Goal: Task Accomplishment & Management: Complete application form

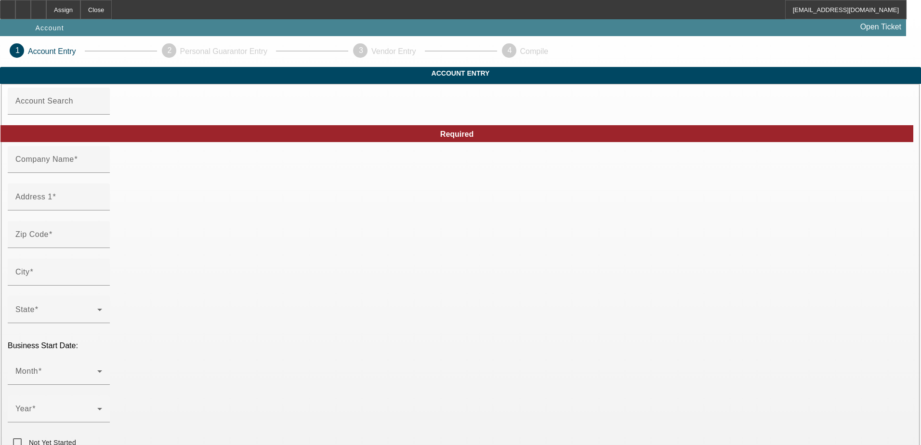
type input "[PERSON_NAME]"
type input "[STREET_ADDRESS]"
type input "99654"
type input "Wasilla"
type input "[PHONE_NUMBER]"
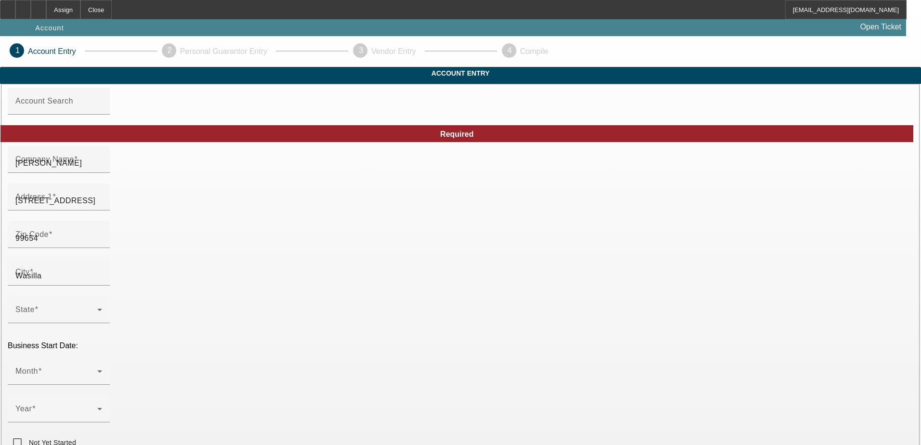
type input "A.M. Services"
type input "a.m.services@hotmail.com"
type input "Matanuska Susitna"
type input "452306153"
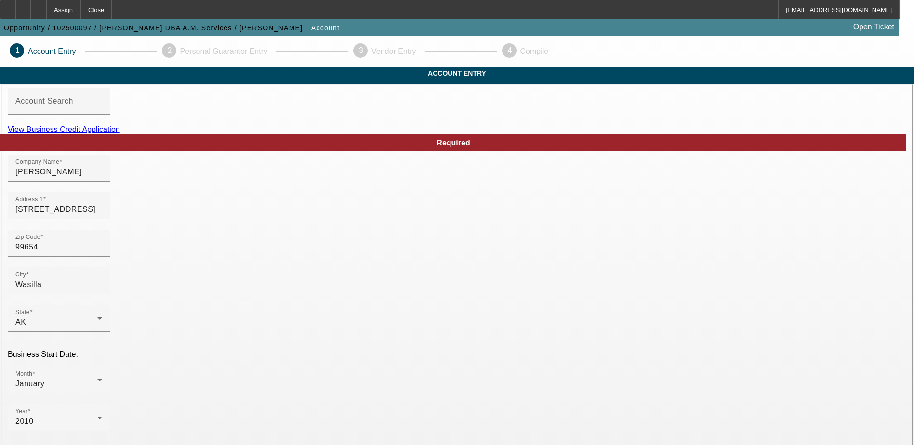
click at [513, 134] on div "View Business Credit Application" at bounding box center [457, 129] width 898 height 9
click at [120, 133] on link "View Business Credit Application" at bounding box center [64, 129] width 112 height 8
click at [102, 178] on input "Alan Amos" at bounding box center [58, 172] width 87 height 12
type input "Alan Douglas Amos"
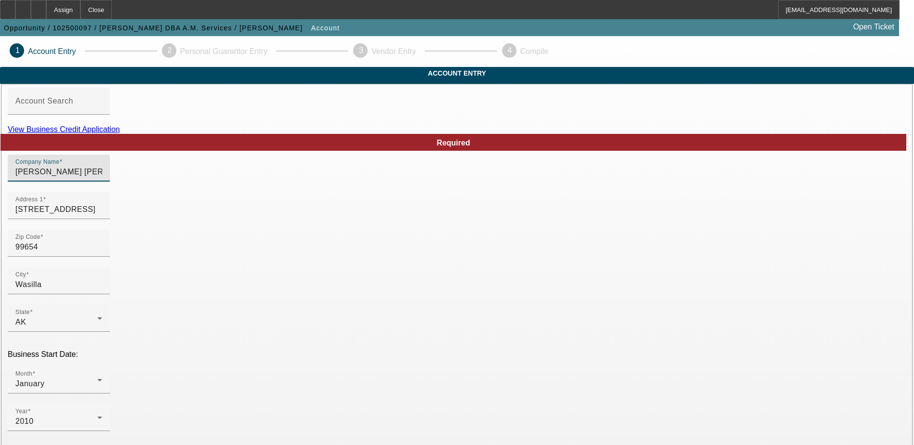
drag, startPoint x: 259, startPoint y: 188, endPoint x: 134, endPoint y: 190, distance: 125.3
type input "A. M. Services"
click at [110, 192] on div at bounding box center [59, 187] width 102 height 11
drag, startPoint x: 518, startPoint y: 192, endPoint x: 448, endPoint y: 196, distance: 70.5
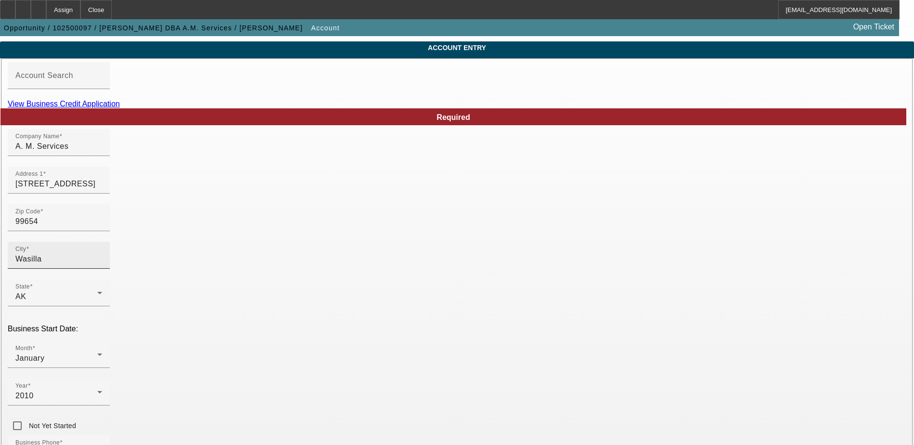
scroll to position [48, 0]
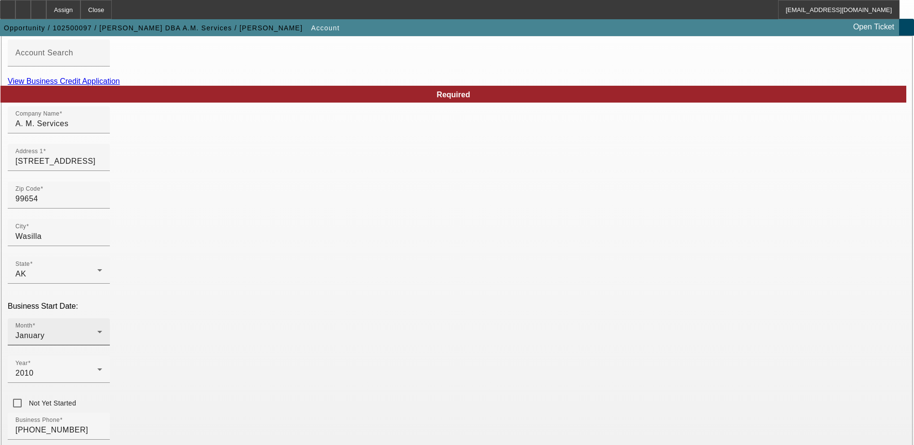
click at [97, 330] on div "January" at bounding box center [56, 336] width 82 height 12
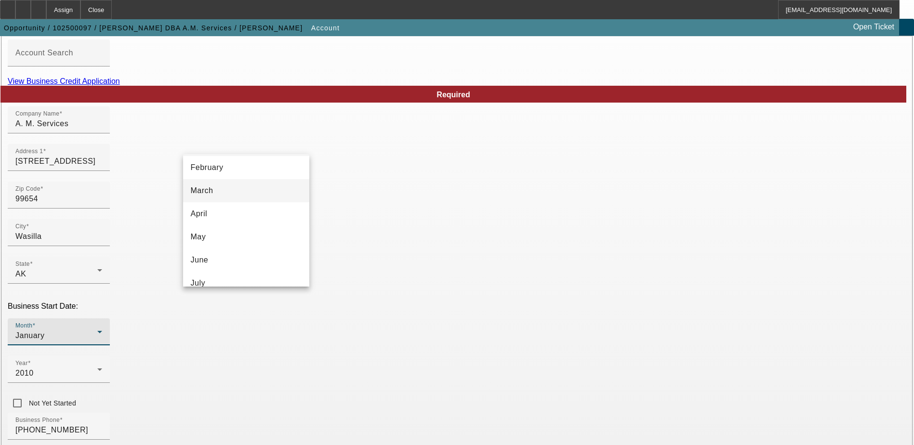
scroll to position [96, 0]
click at [229, 238] on mat-option "July" at bounding box center [246, 235] width 126 height 23
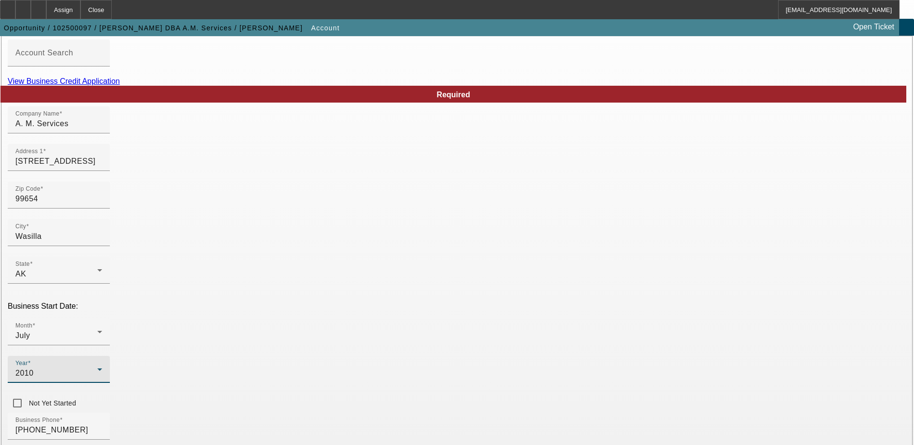
click at [97, 368] on div "2010" at bounding box center [56, 374] width 82 height 12
click at [347, 225] on span "2008" at bounding box center [340, 225] width 18 height 12
click at [391, 302] on p "Business Start Date:" at bounding box center [457, 306] width 898 height 9
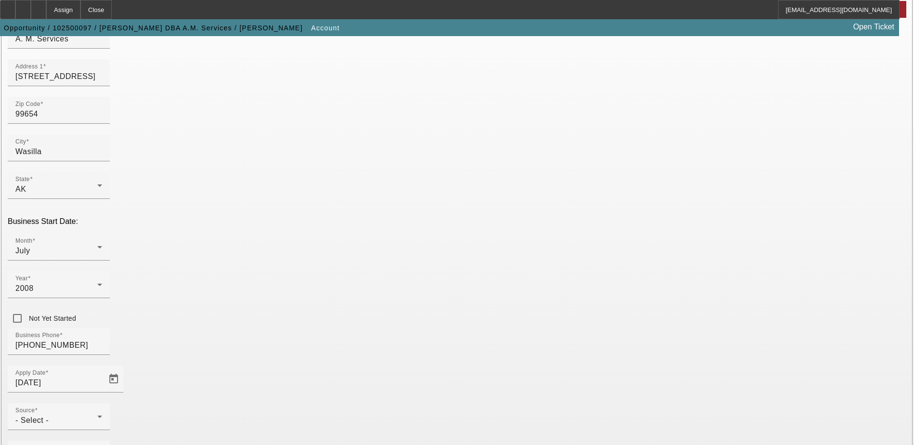
scroll to position [145, 0]
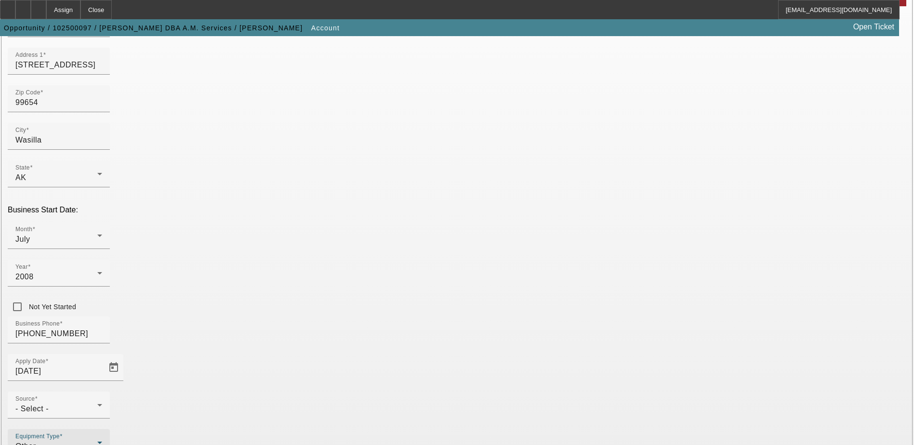
click at [97, 441] on div "Other" at bounding box center [56, 447] width 82 height 12
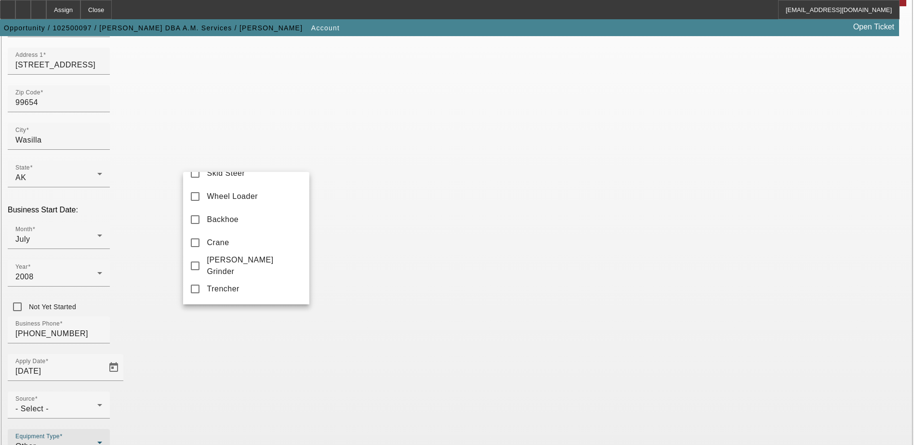
scroll to position [322, 0]
click at [218, 218] on span "Skid Steer" at bounding box center [226, 212] width 38 height 12
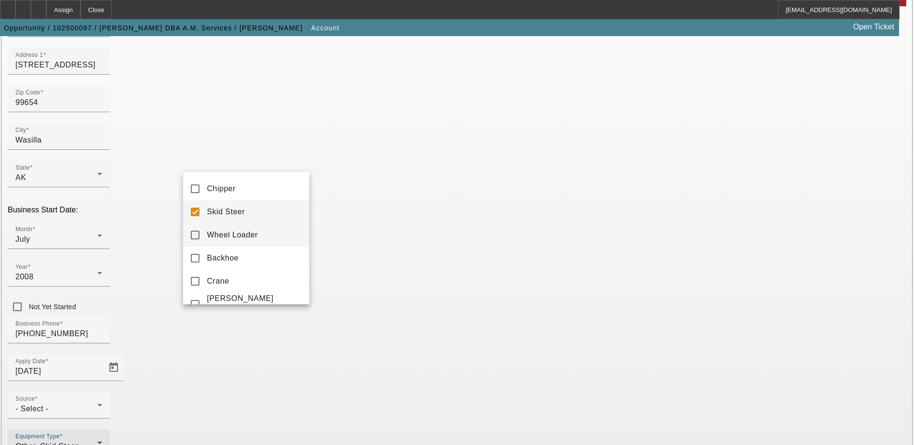
scroll to position [130, 0]
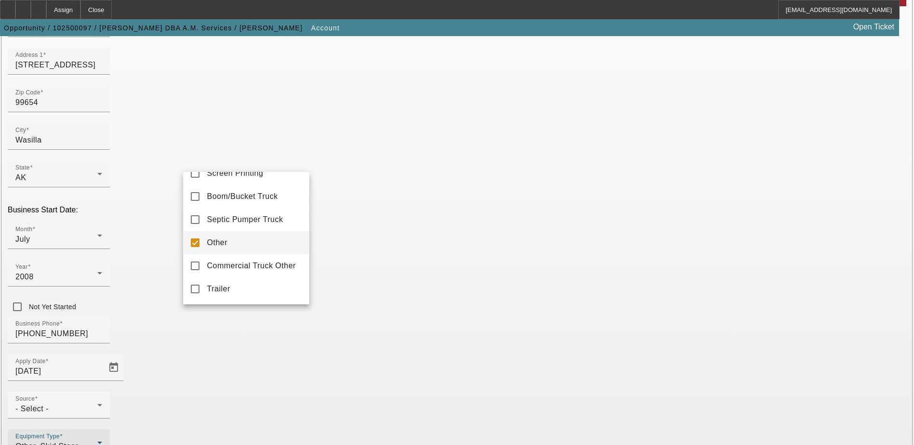
click at [193, 247] on mat-pseudo-checkbox at bounding box center [195, 242] width 9 height 9
click at [388, 337] on div at bounding box center [457, 222] width 914 height 445
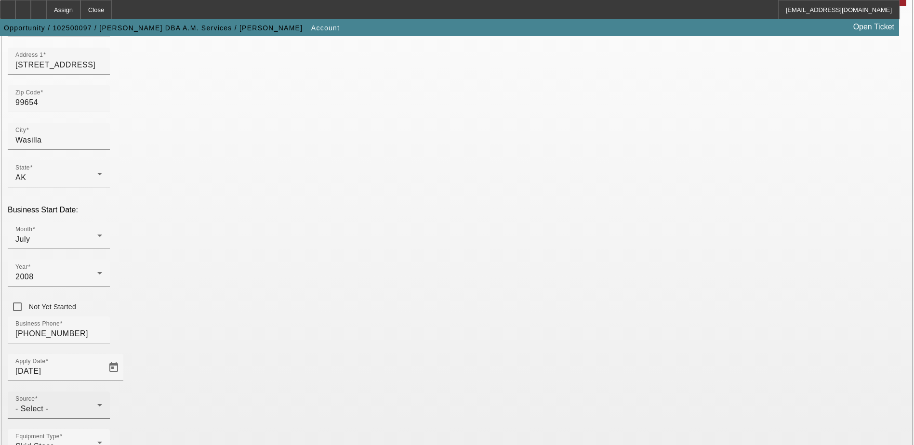
click at [102, 392] on div "Source - Select -" at bounding box center [58, 405] width 87 height 27
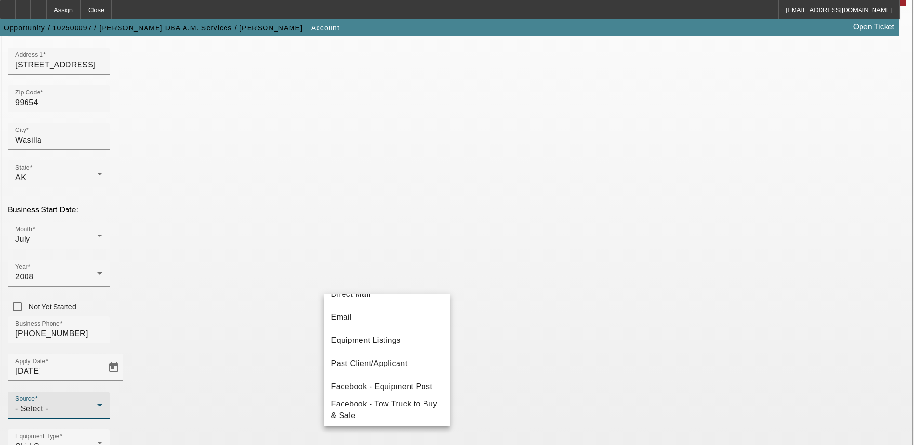
scroll to position [145, 0]
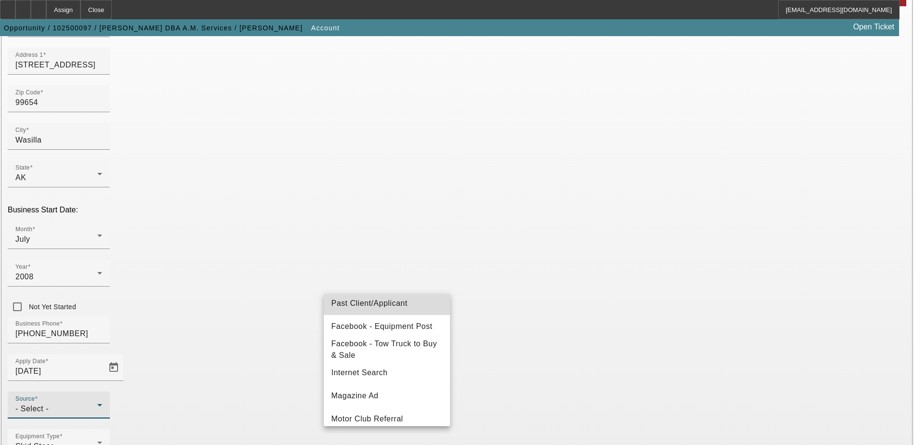
click at [397, 305] on span "Past Client/Applicant" at bounding box center [369, 304] width 76 height 12
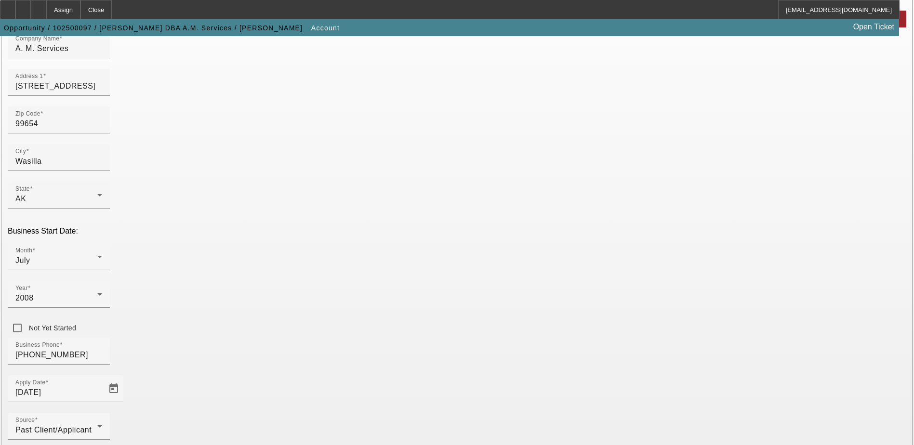
scroll to position [172, 0]
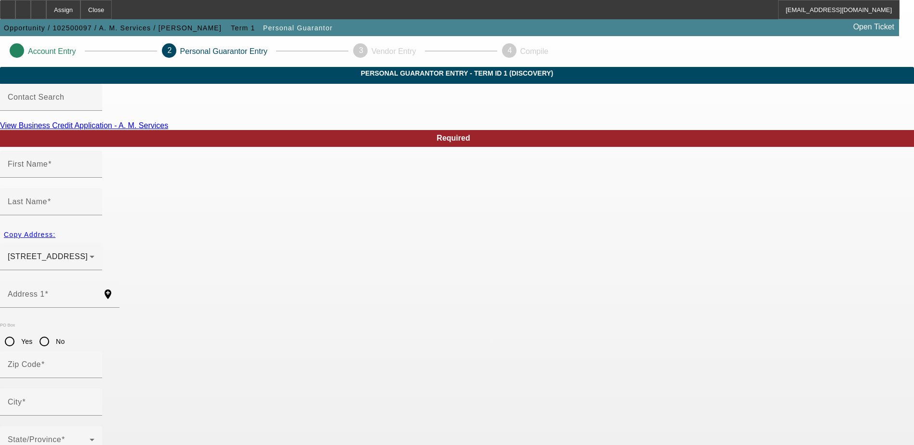
type input "Alan"
type input "Douglas"
type input "3080 N Arctic Fox Circle"
radio input "true"
type input "99654"
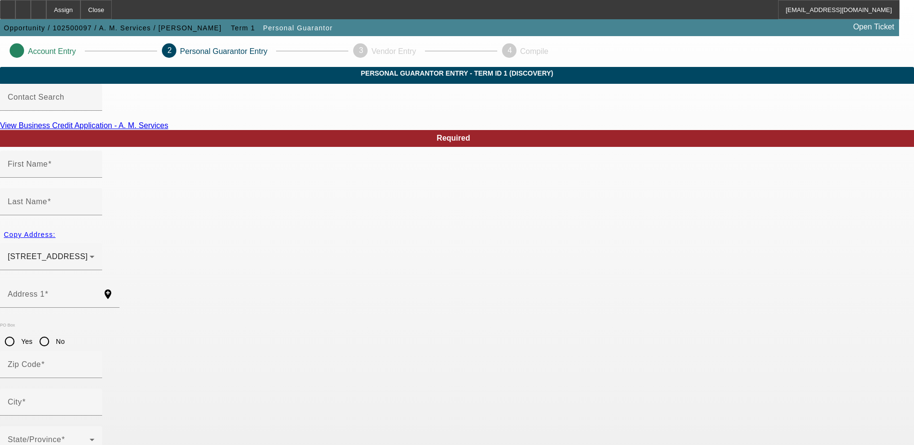
type input "Wasilla"
type input "[PHONE_NUMBER]"
type input "100"
type input "574-72-5268"
type input "a.m.services@hotmail.com"
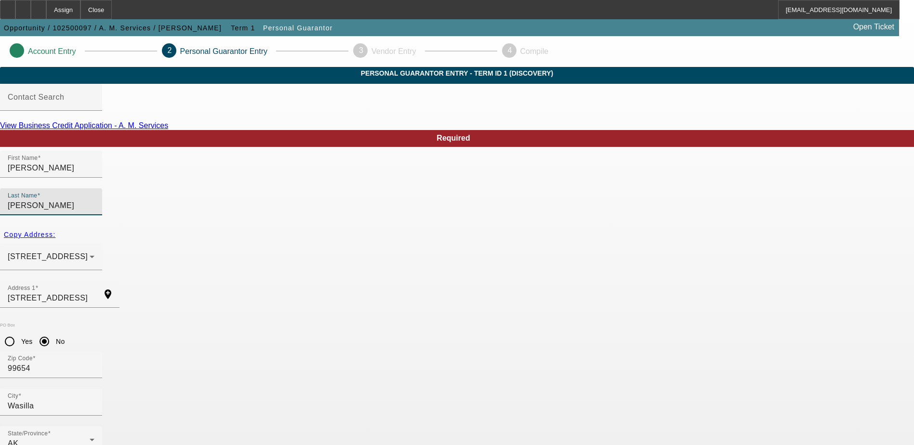
drag, startPoint x: 365, startPoint y: 198, endPoint x: 317, endPoint y: 192, distance: 48.0
click at [317, 192] on div "Last Name Douglas" at bounding box center [457, 207] width 914 height 38
type input "Amos"
click at [225, 243] on div "Copy Address: 3080 N Arctic Fox Circle Wasilla, AK 99654" at bounding box center [457, 253] width 914 height 55
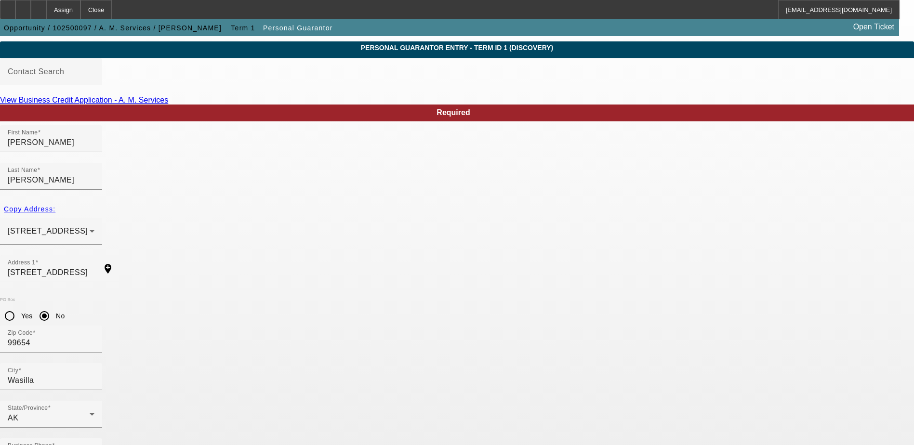
scroll to position [26, 0]
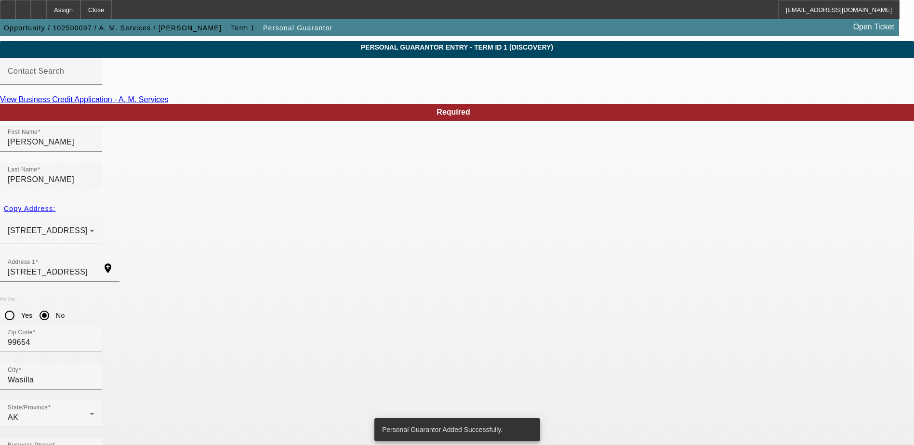
scroll to position [0, 0]
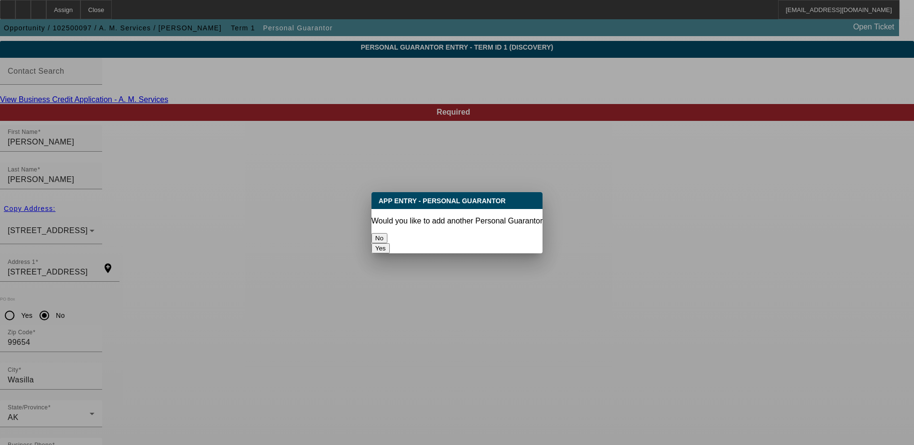
click at [387, 235] on button "No" at bounding box center [379, 238] width 16 height 10
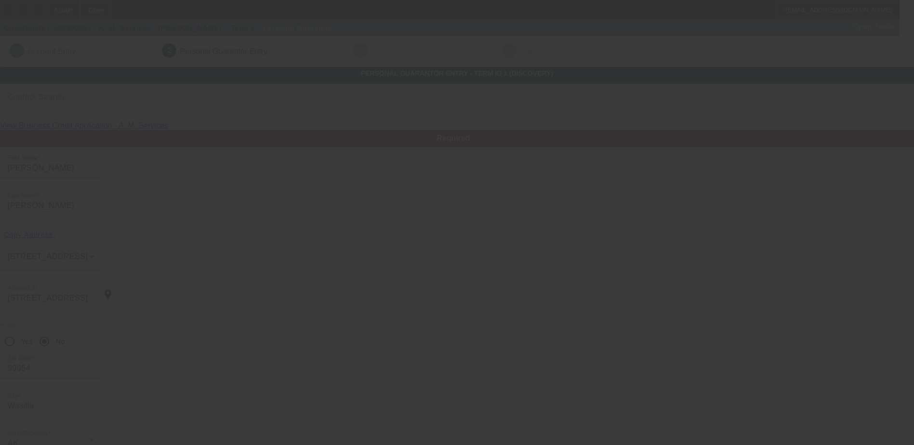
scroll to position [26, 0]
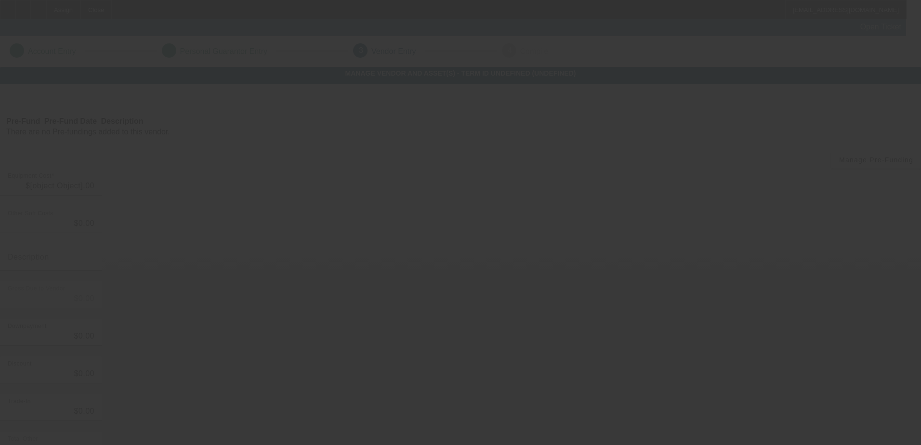
type input "$59,000.00"
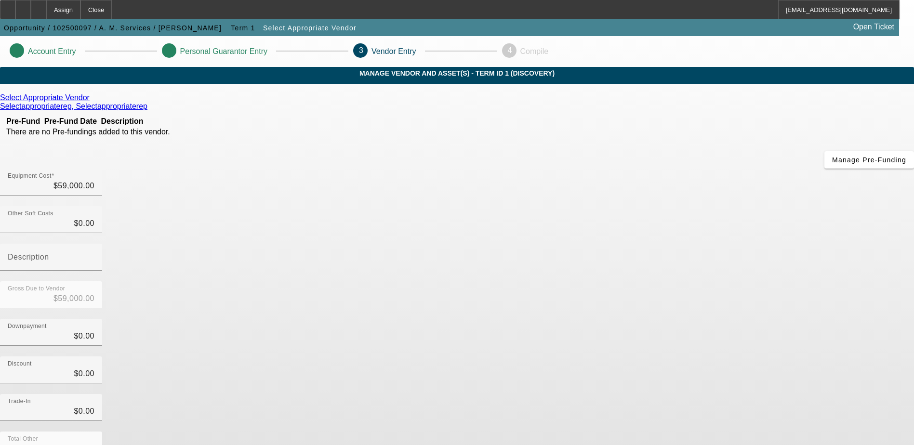
click at [92, 102] on icon at bounding box center [92, 97] width 0 height 8
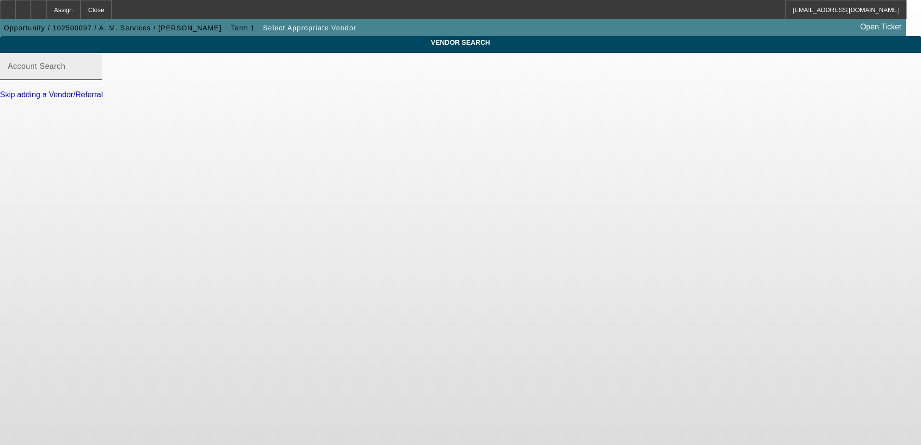
click at [94, 76] on input "Account Search" at bounding box center [51, 71] width 87 height 12
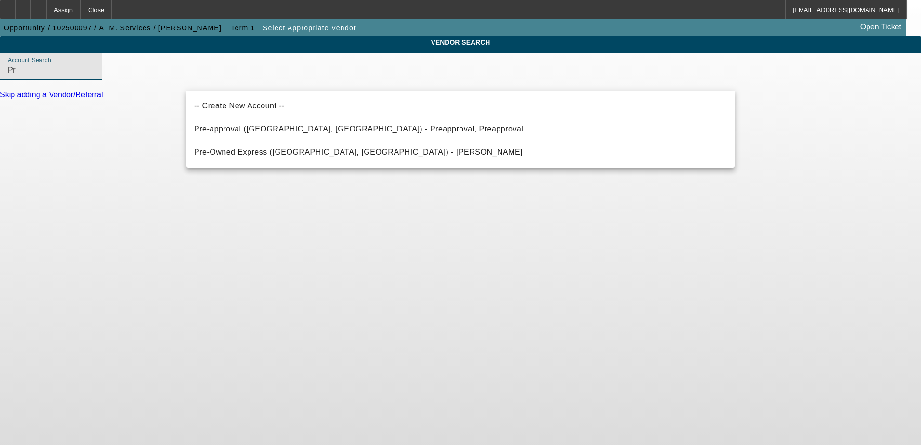
type input "P"
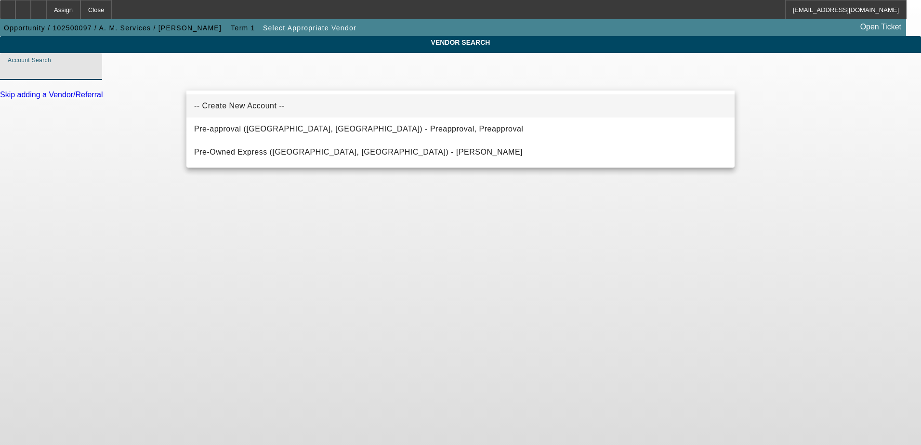
click at [223, 104] on span "-- Create New Account --" at bounding box center [239, 106] width 91 height 8
type input "-- Create New Account --"
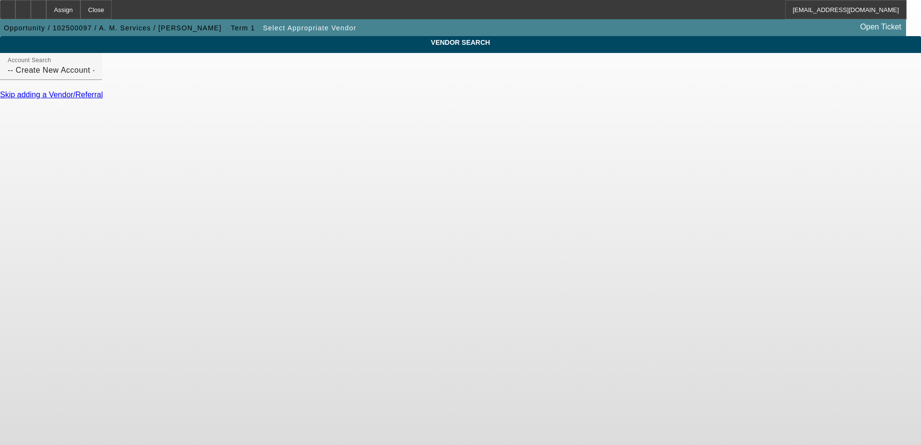
click at [493, 166] on body "Assign Close SHiggins@beaconfunding.com Opportunity / 102500097 / A. M. Service…" at bounding box center [460, 222] width 921 height 445
click at [103, 99] on link "Skip adding a Vendor/Referral" at bounding box center [51, 95] width 103 height 8
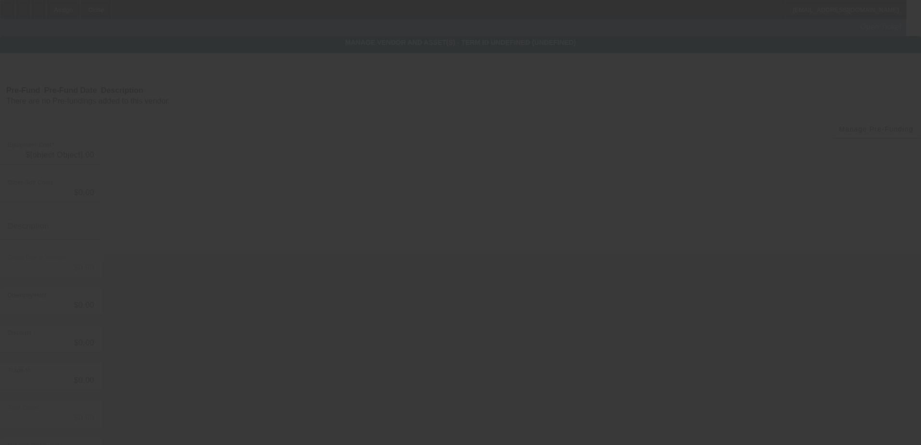
type input "$59,000.00"
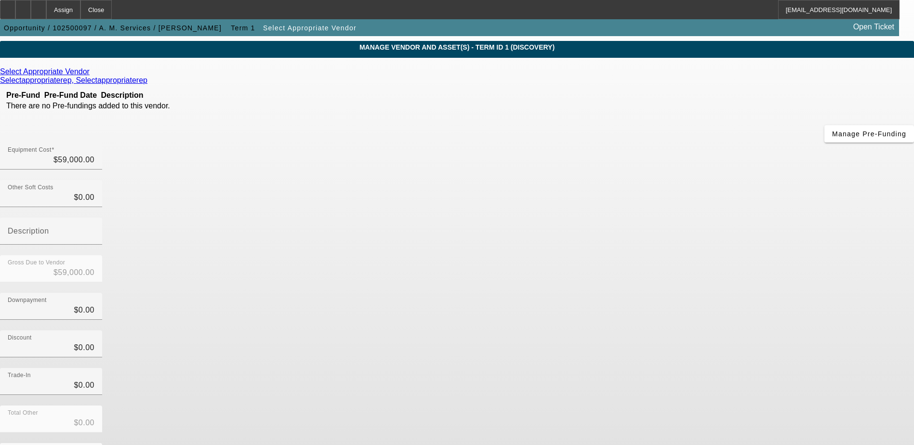
scroll to position [47, 0]
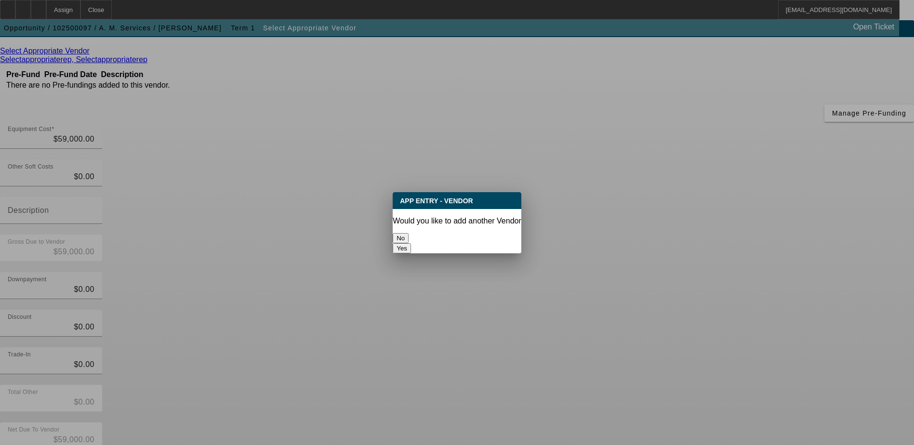
click at [409, 235] on button "No" at bounding box center [401, 238] width 16 height 10
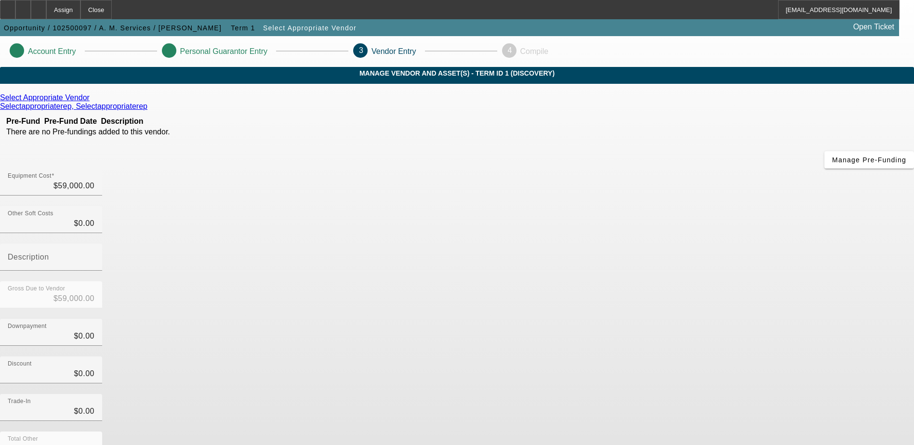
scroll to position [47, 0]
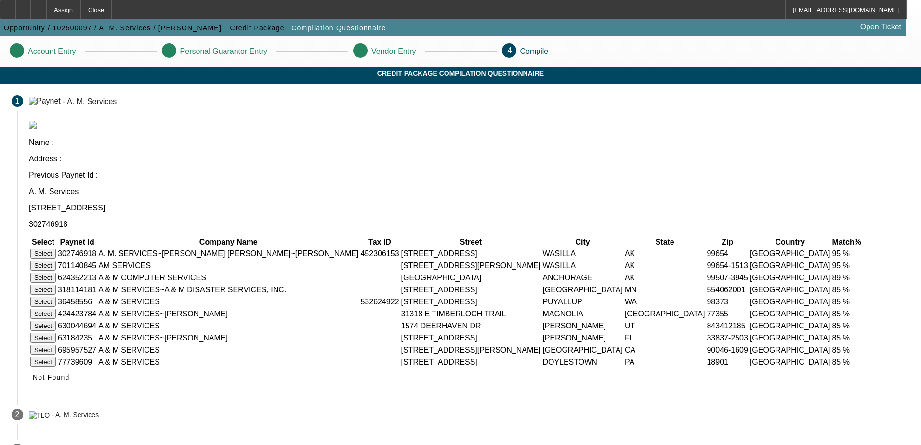
click at [56, 249] on button "Select" at bounding box center [43, 254] width 26 height 10
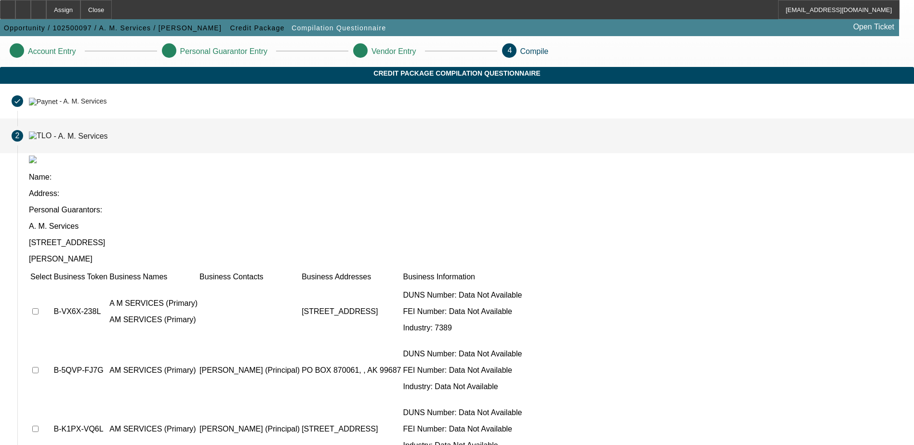
click at [39, 308] on input "checkbox" at bounding box center [35, 311] width 6 height 6
checkbox input "true"
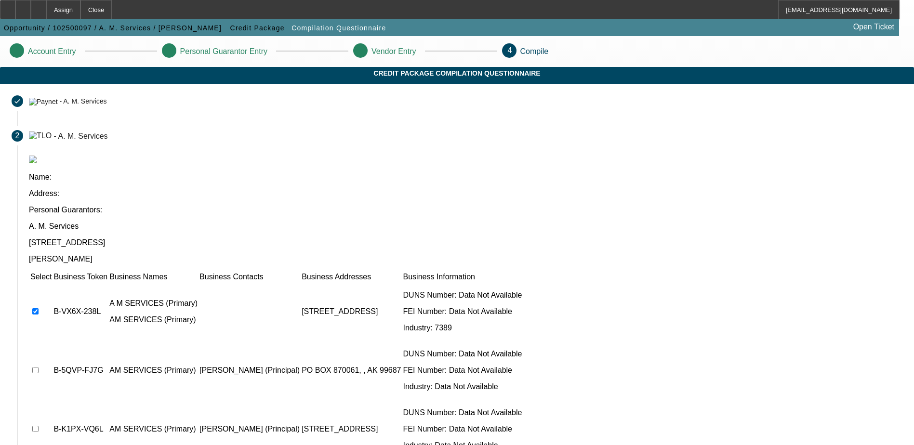
click at [39, 367] on input "checkbox" at bounding box center [35, 370] width 6 height 6
checkbox input "true"
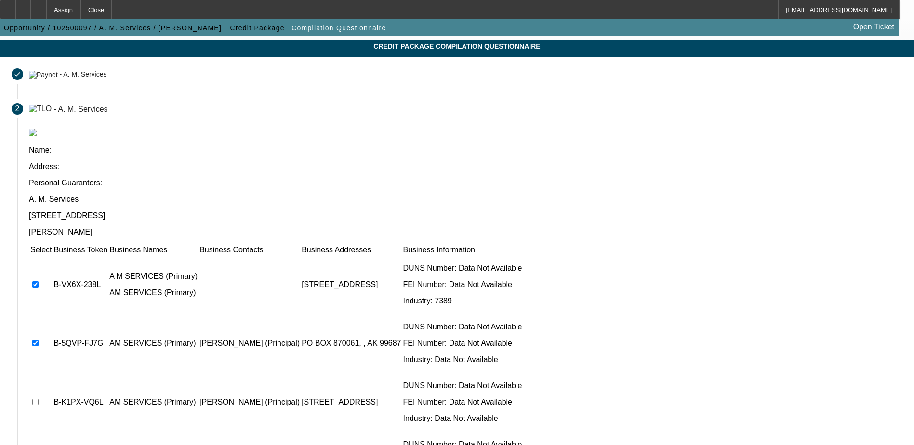
scroll to position [88, 0]
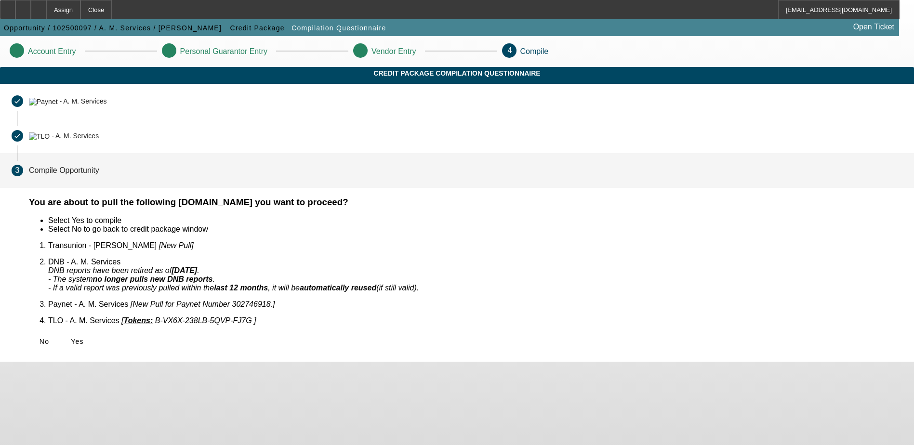
scroll to position [0, 0]
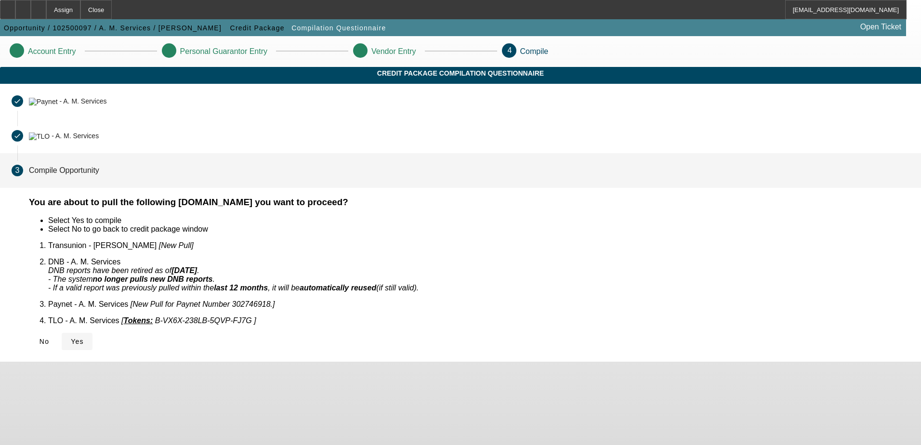
click at [84, 338] on span "Yes" at bounding box center [77, 342] width 13 height 8
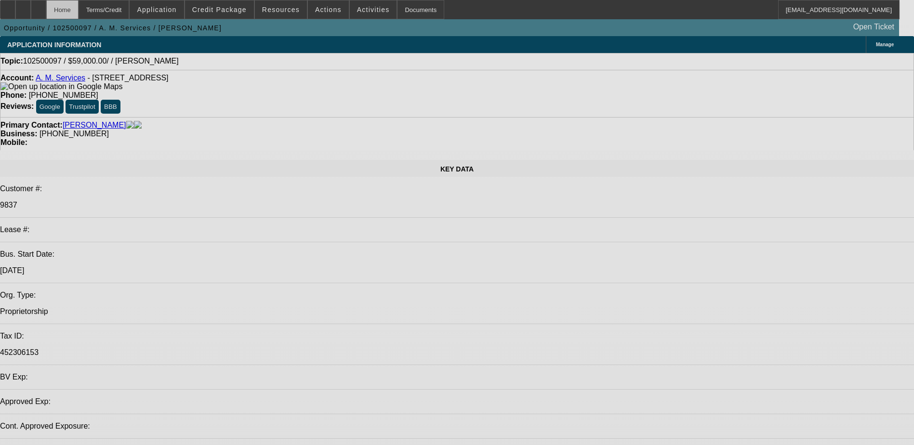
select select "0"
select select "2"
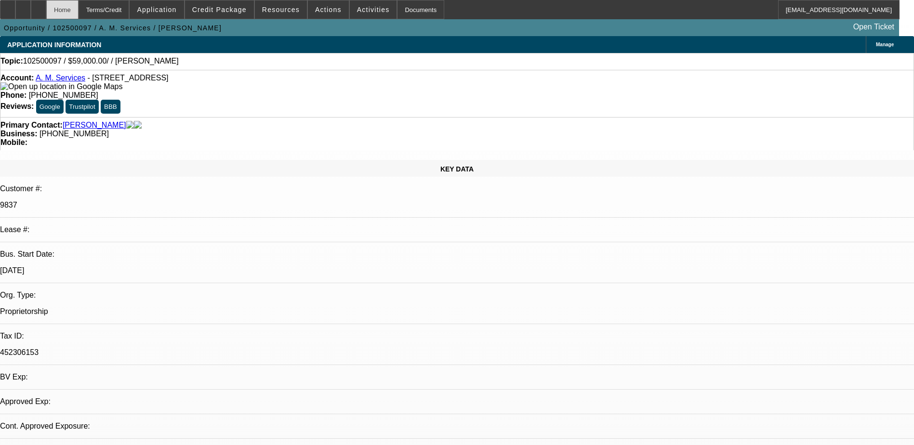
select select "2"
select select "0.1"
select select "4"
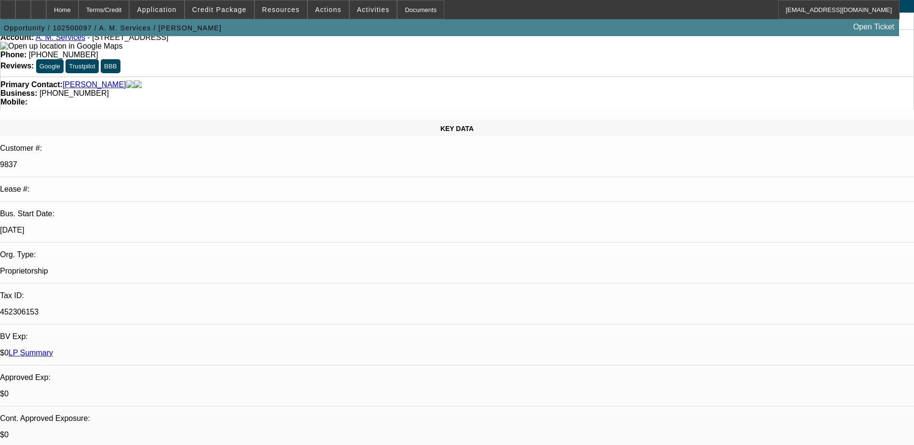
scroll to position [145, 0]
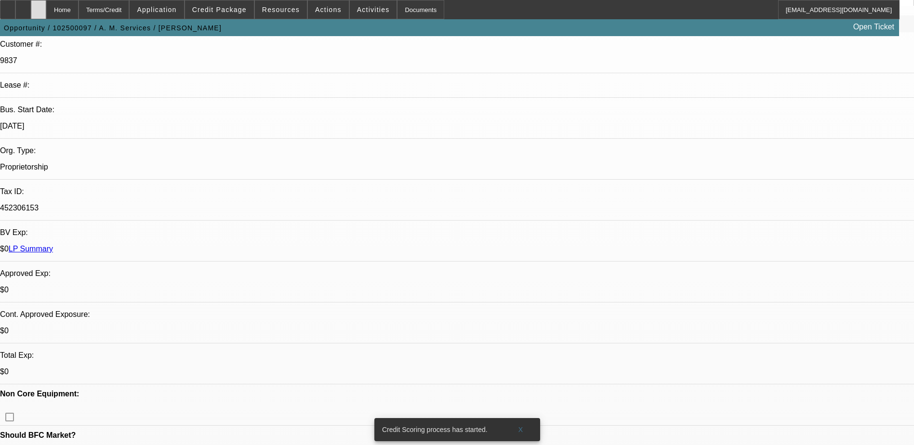
click at [39, 6] on icon at bounding box center [39, 6] width 0 height 0
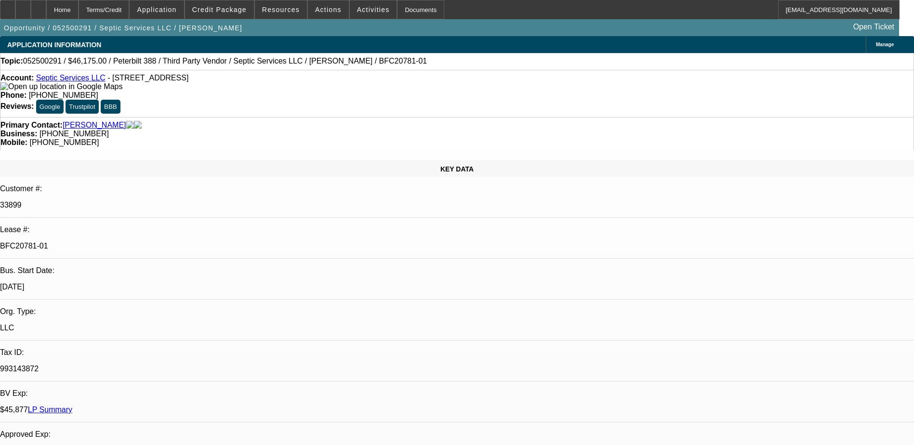
select select "0"
select select "2"
select select "0"
select select "6"
select select "0"
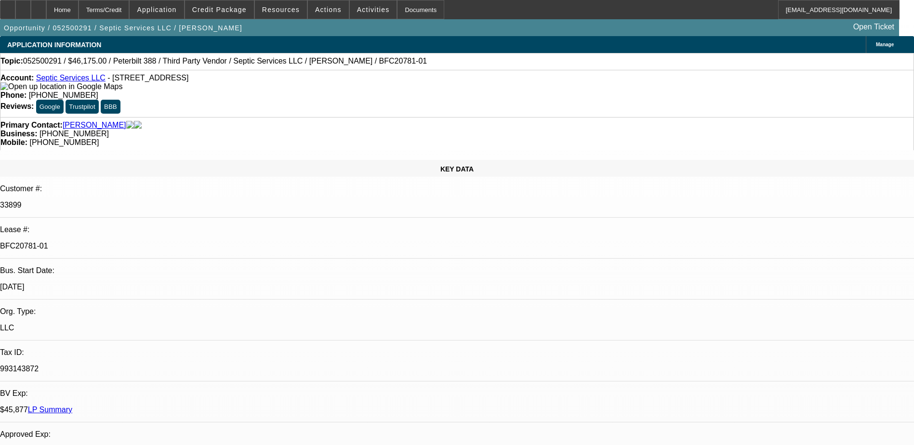
select select "2"
select select "0"
select select "2"
select select "0"
select select "2"
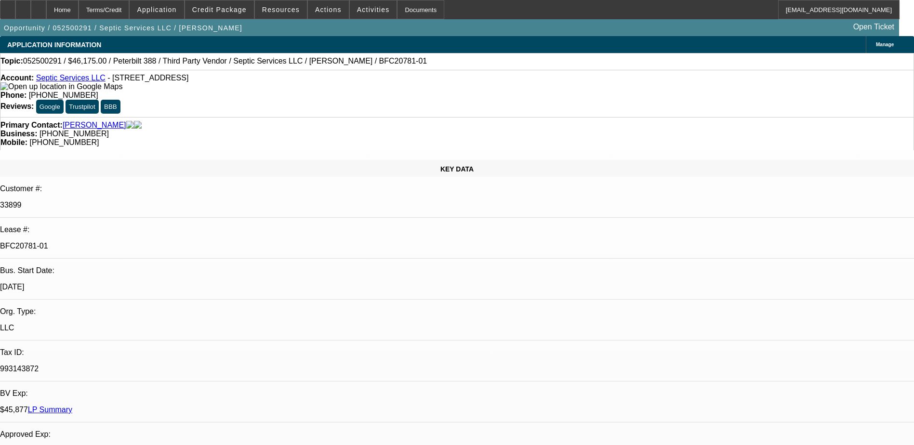
select select "0"
select select "2"
select select "0"
select select "2"
select select "0"
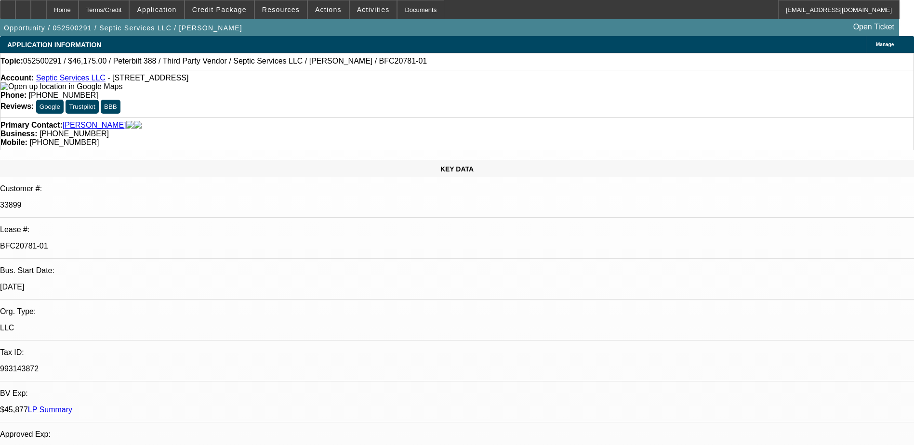
select select "2"
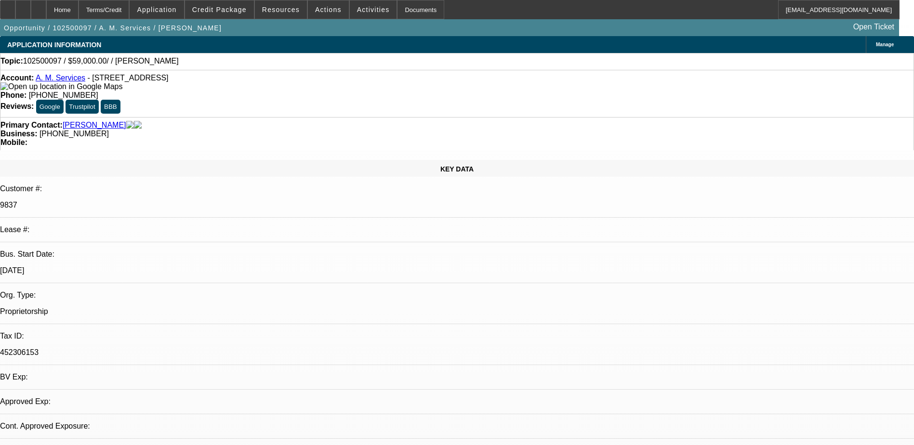
select select "0"
select select "2"
select select "0.1"
select select "1"
select select "2"
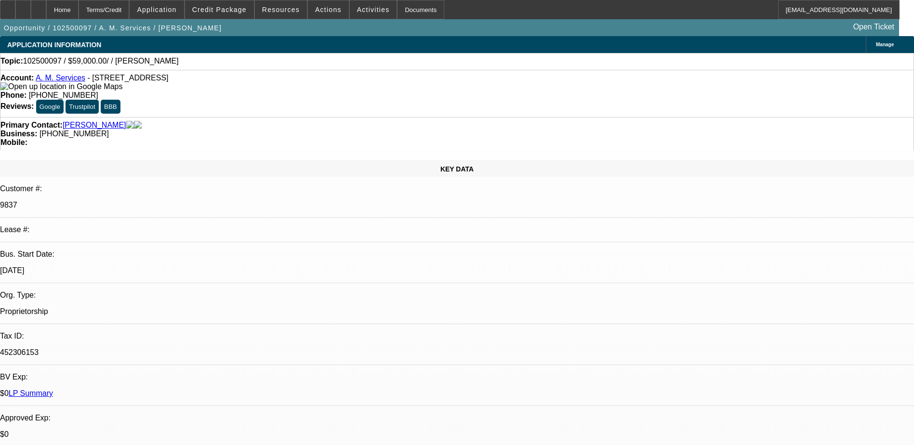
select select "4"
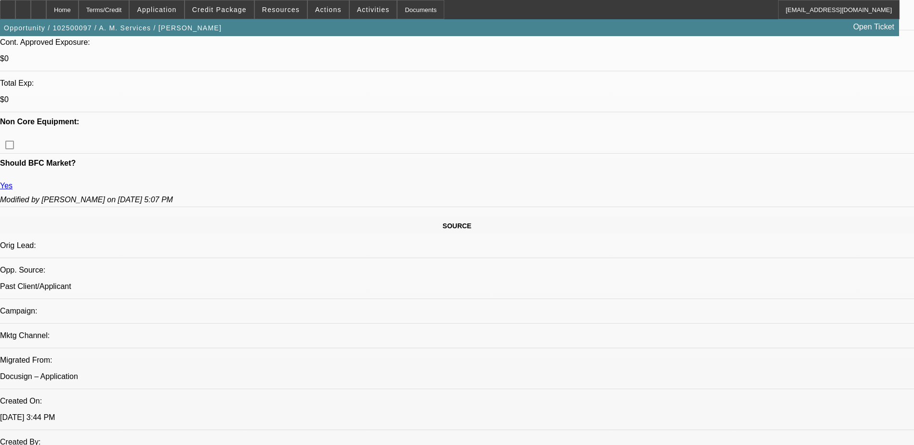
scroll to position [434, 0]
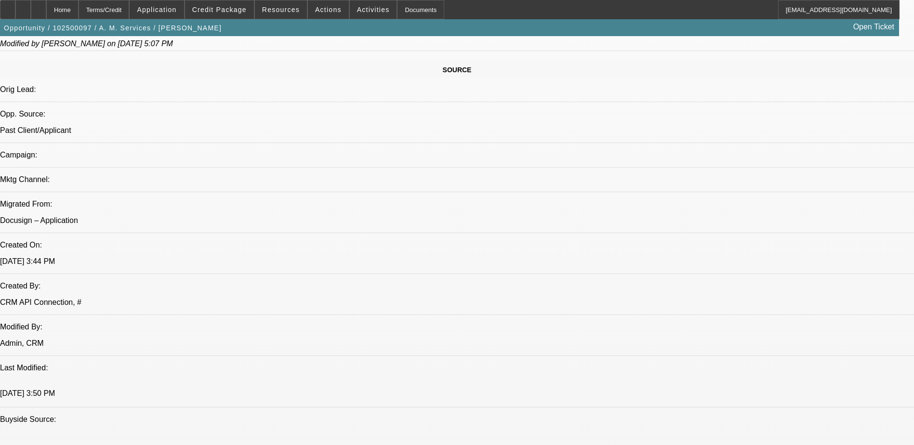
scroll to position [578, 0]
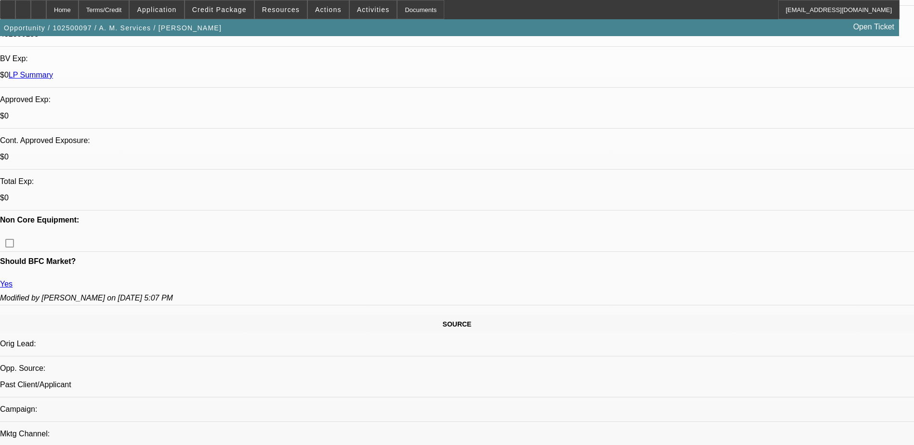
scroll to position [385, 0]
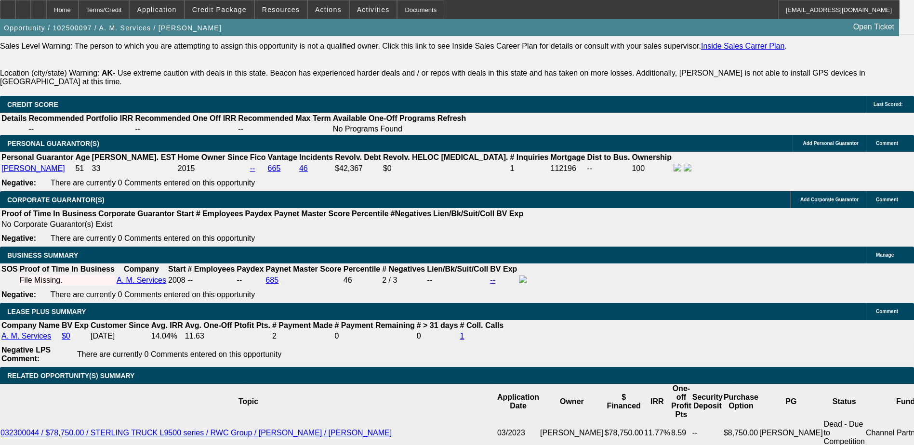
scroll to position [1397, 0]
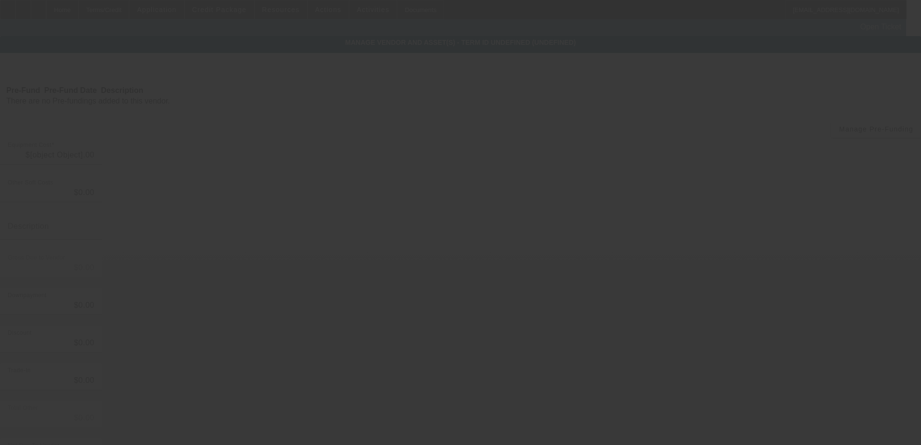
type input "$59,000.00"
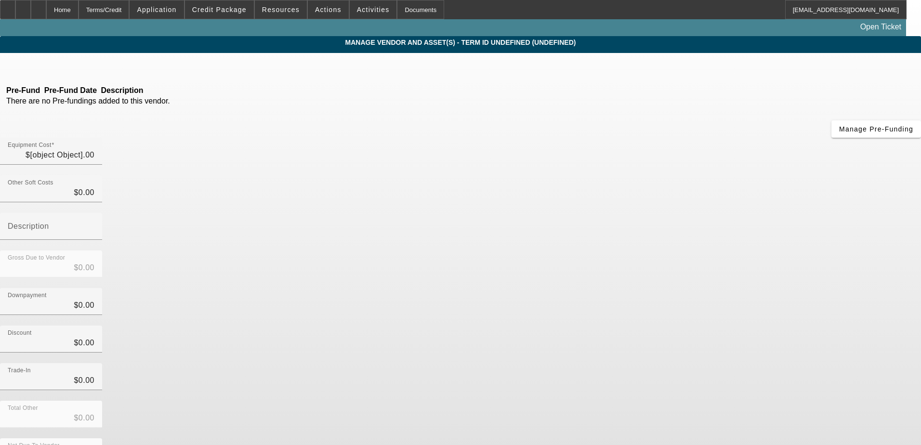
type input "$59,000.00"
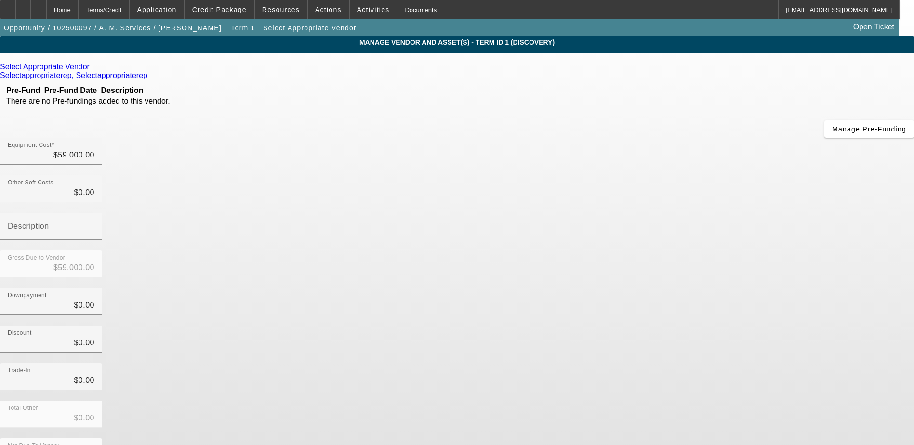
click at [632, 288] on div "Downpayment $0.00" at bounding box center [457, 307] width 914 height 38
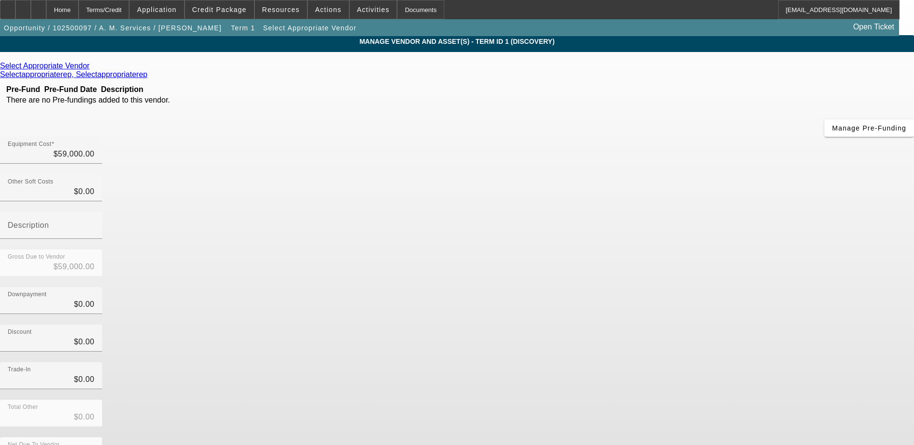
scroll to position [7, 0]
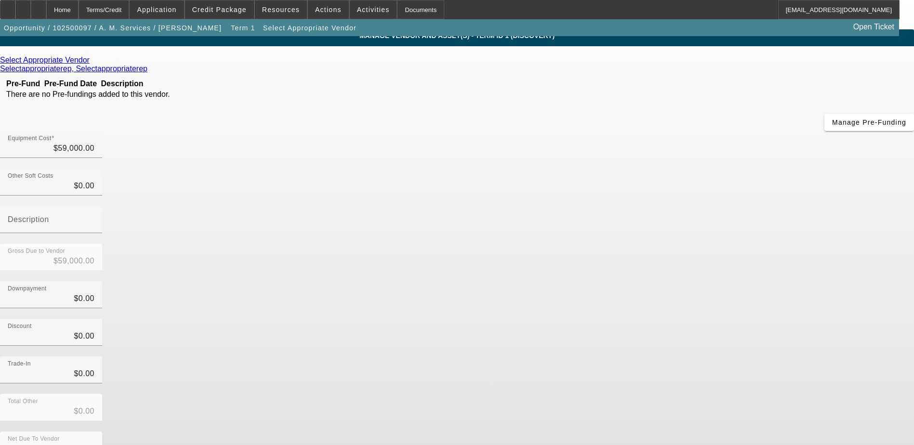
click at [661, 281] on div "Downpayment $0.00" at bounding box center [457, 300] width 914 height 38
click at [92, 61] on icon at bounding box center [92, 60] width 0 height 8
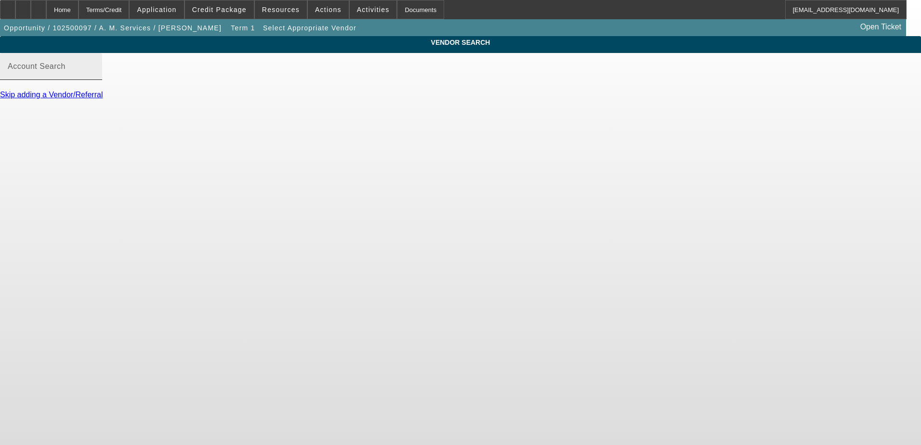
click at [66, 70] on mat-label "Account Search" at bounding box center [37, 66] width 58 height 8
click at [94, 76] on input "Account Search" at bounding box center [51, 71] width 87 height 12
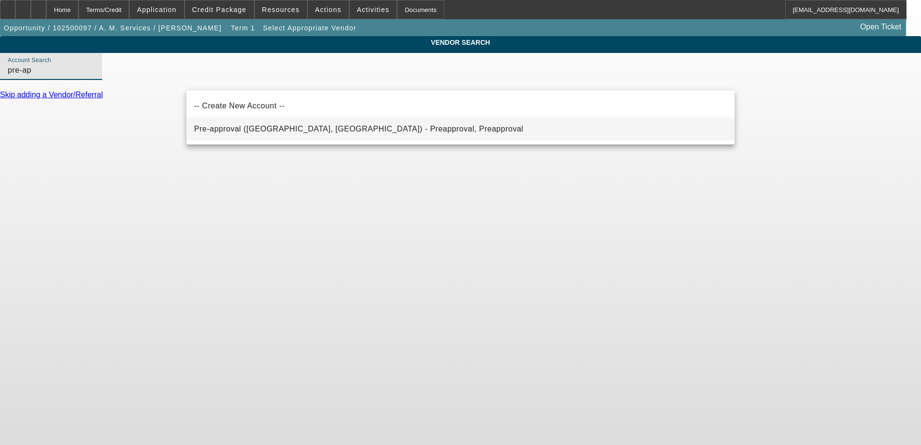
click at [229, 132] on span "Pre-approval (Northbrook, IL) - Preapproval, Preapproval" at bounding box center [358, 129] width 329 height 8
type input "Pre-approval (Northbrook, IL) - Preapproval, Preapproval"
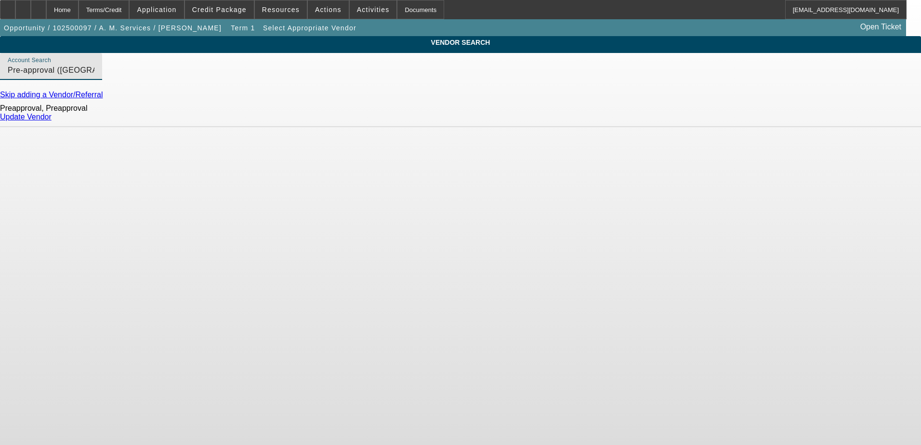
click at [52, 121] on link "Update Vendor" at bounding box center [26, 117] width 52 height 8
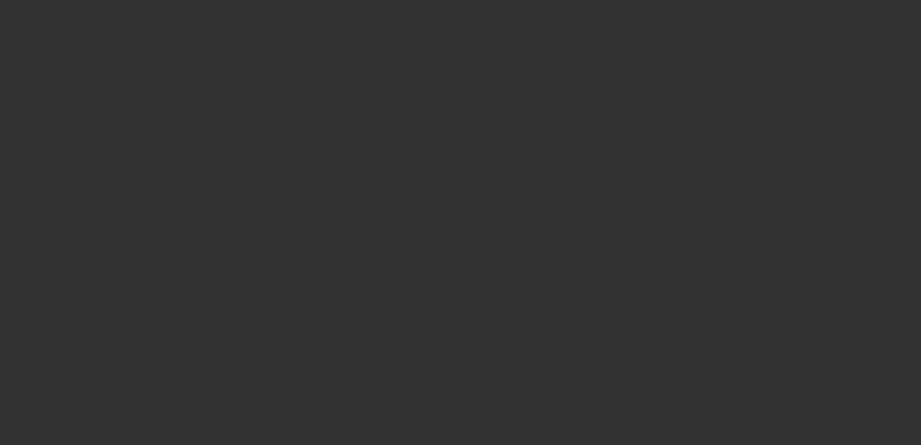
type input "$59,000.00"
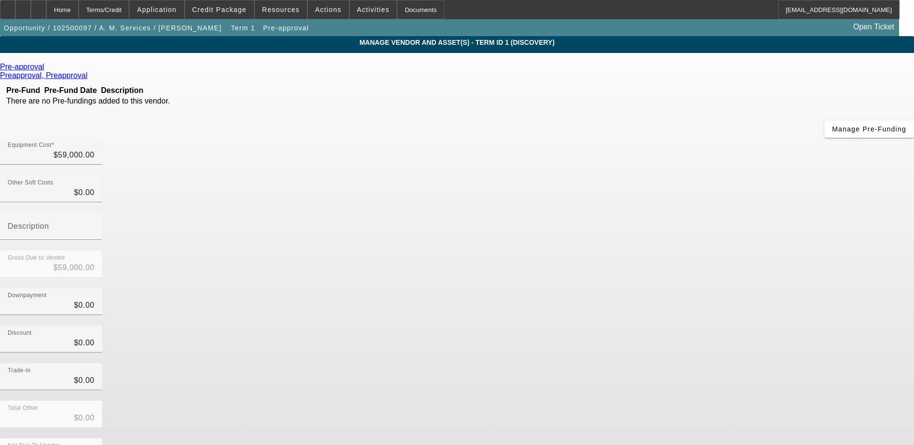
click at [679, 326] on div "Discount $0.00" at bounding box center [457, 345] width 914 height 38
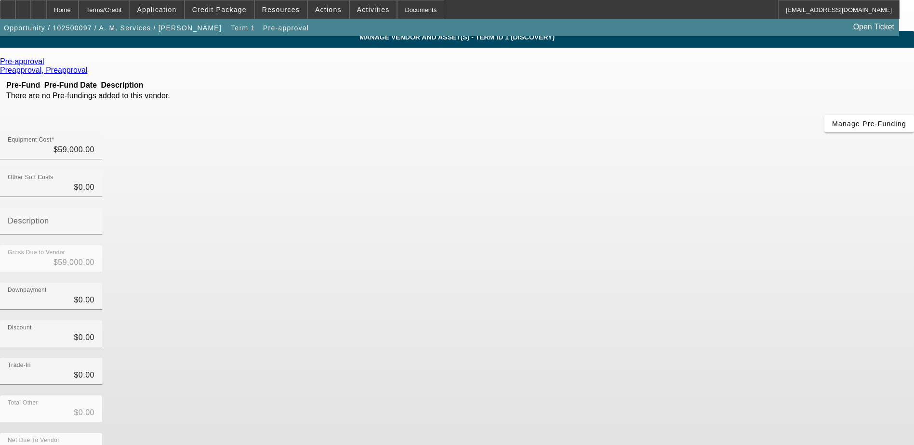
scroll to position [7, 0]
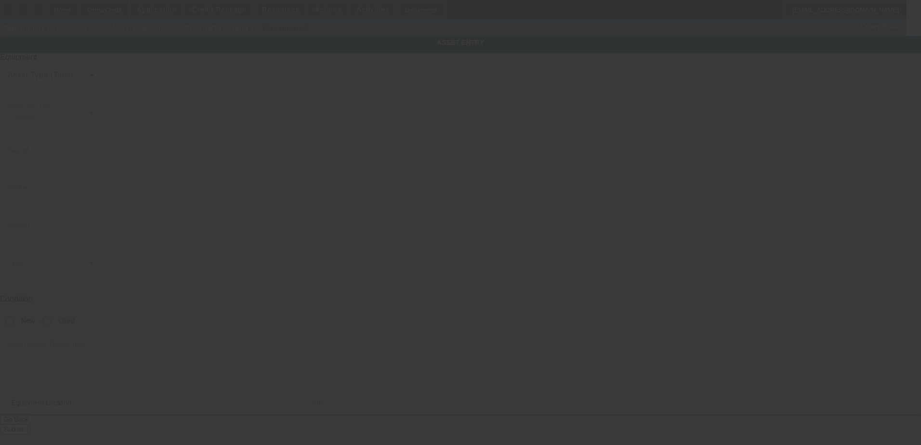
type textarea "Skid Steer; Make: 2022 John Deere 333gs"
type input "3080 N Arctic Fox Cir"
type input "Wasilla"
type input "99654"
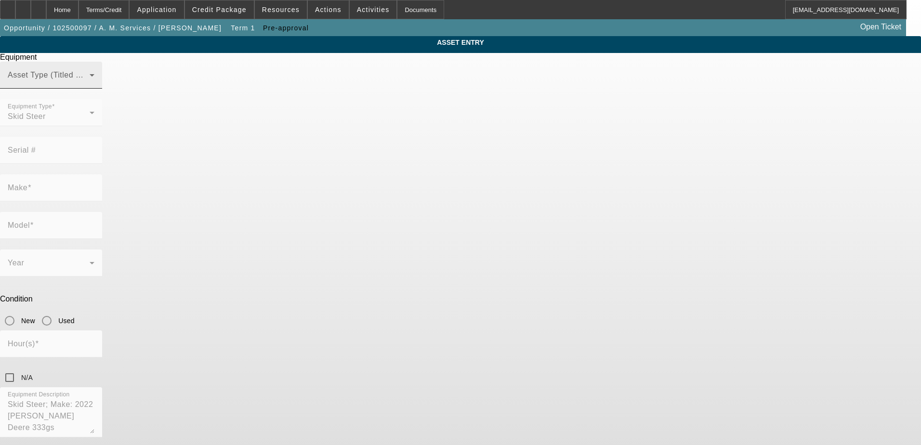
click at [90, 85] on span at bounding box center [49, 79] width 82 height 12
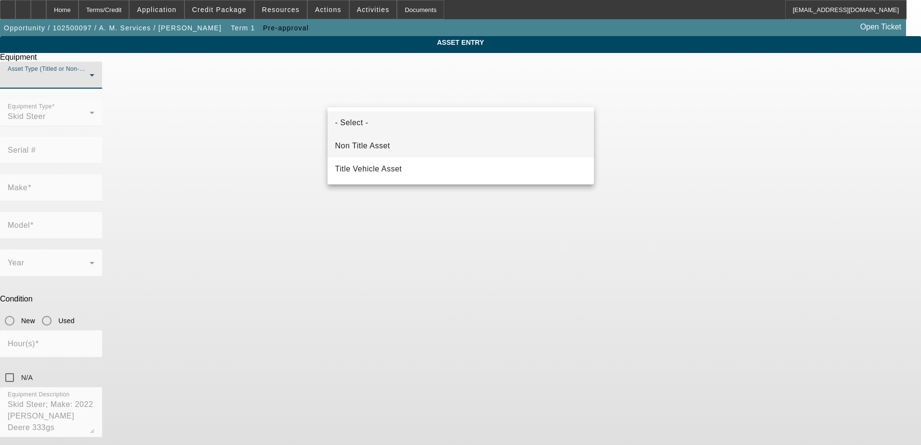
click at [384, 149] on span "Non Title Asset" at bounding box center [362, 146] width 55 height 12
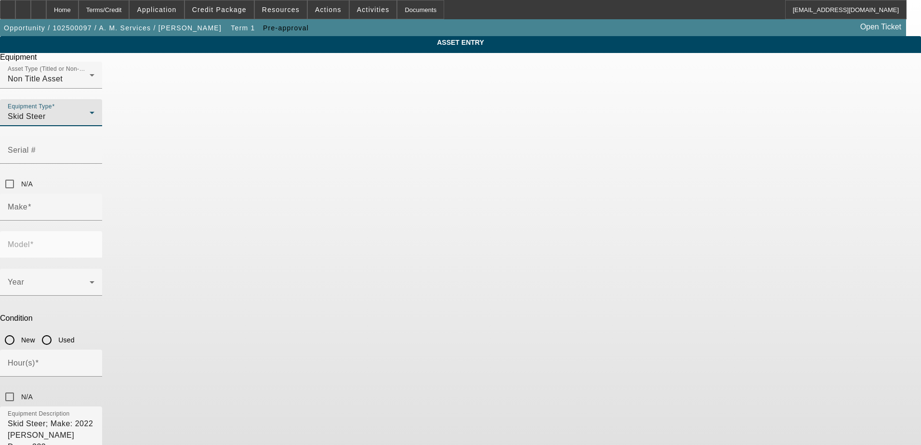
click at [90, 122] on div "Skid Steer" at bounding box center [49, 117] width 82 height 12
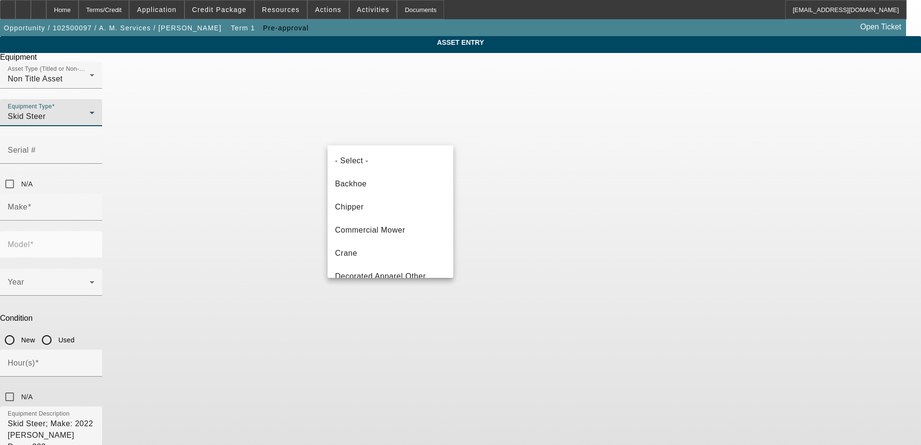
scroll to position [149, 0]
click at [624, 152] on div at bounding box center [460, 222] width 921 height 445
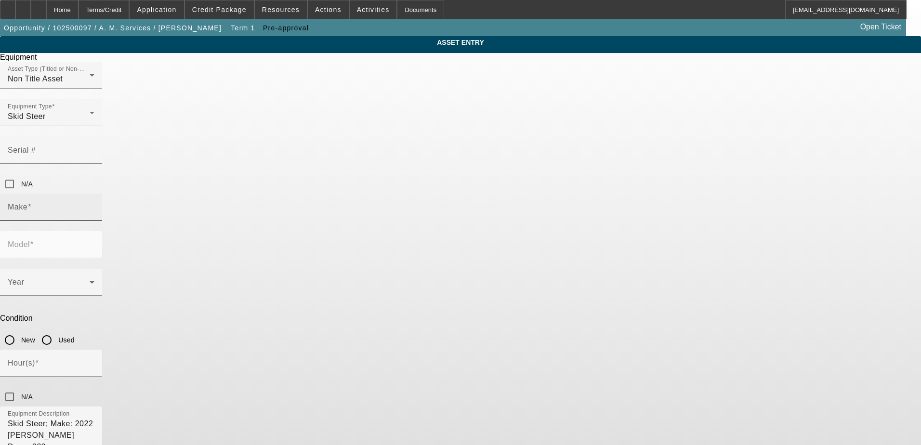
click at [94, 194] on div "Make" at bounding box center [51, 207] width 87 height 27
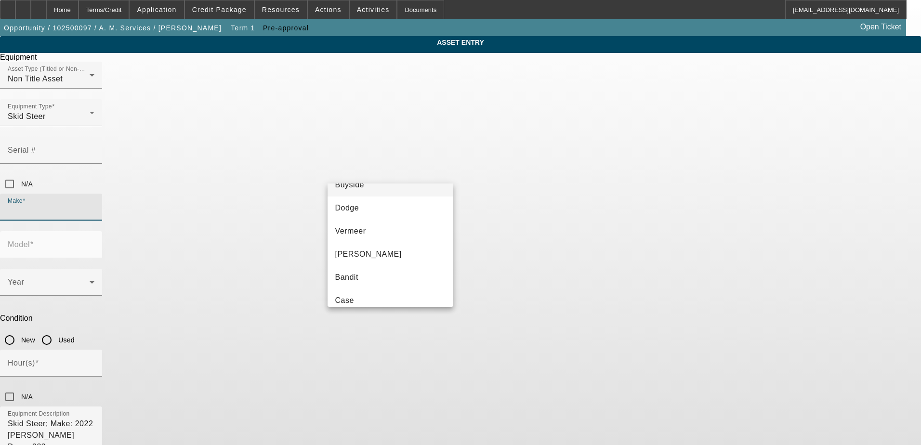
scroll to position [96, 0]
click at [383, 238] on mat-option "John Deere" at bounding box center [391, 241] width 126 height 23
type input "John Deere"
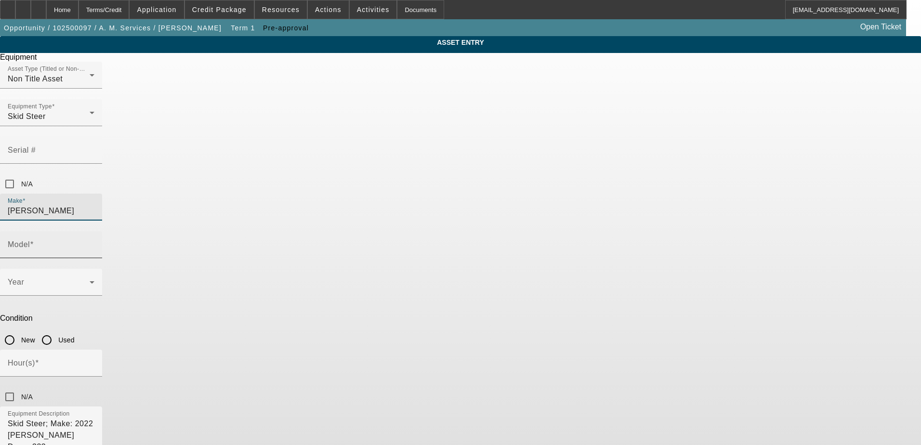
click at [30, 240] on mat-label "Model" at bounding box center [19, 244] width 22 height 8
click at [94, 243] on input "Model" at bounding box center [51, 249] width 87 height 12
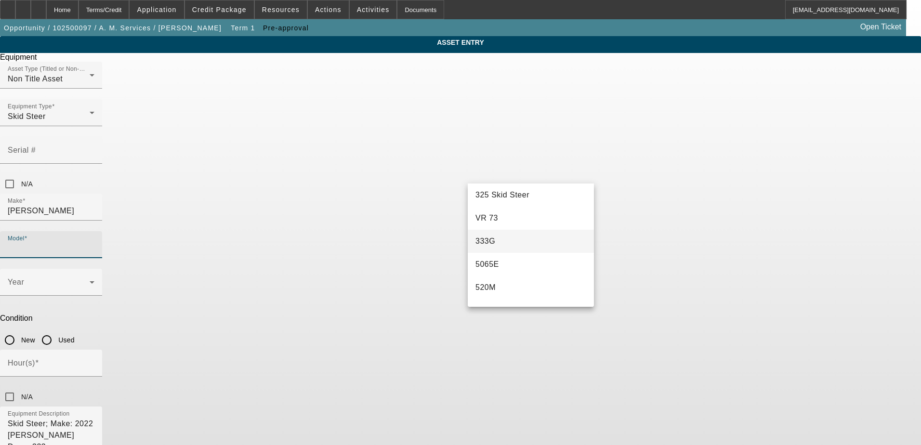
click at [502, 239] on mat-option "333G" at bounding box center [531, 241] width 126 height 23
type input "333G"
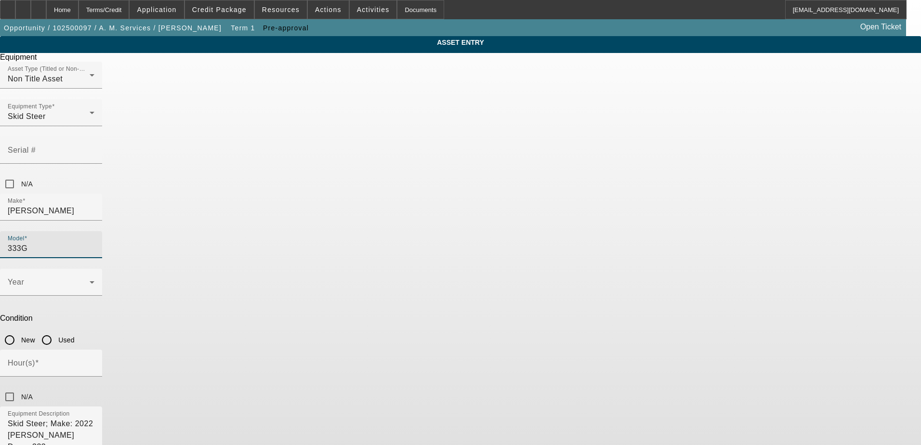
click at [56, 330] on input "Used" at bounding box center [46, 339] width 19 height 19
radio input "true"
click at [19, 387] on input "N/A" at bounding box center [9, 396] width 19 height 19
checkbox input "true"
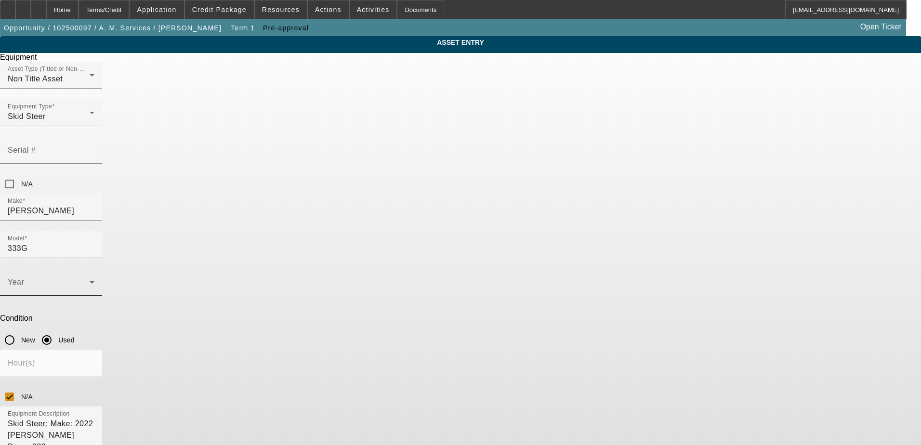
click at [94, 269] on div "Year" at bounding box center [51, 282] width 87 height 27
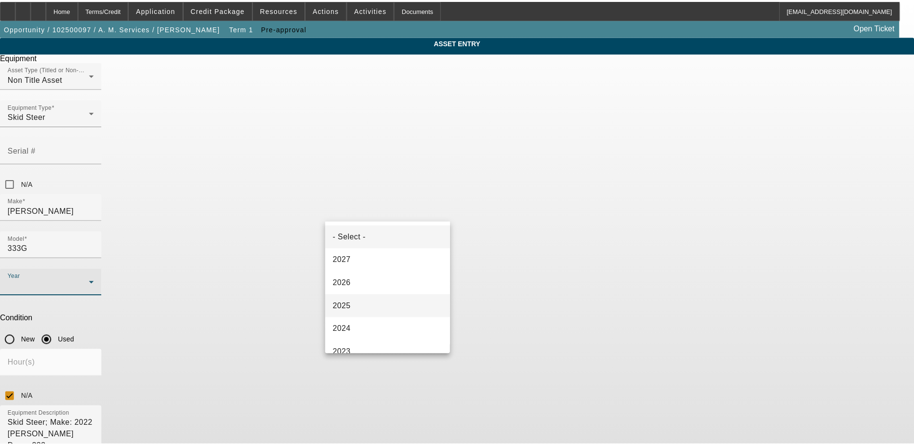
scroll to position [48, 0]
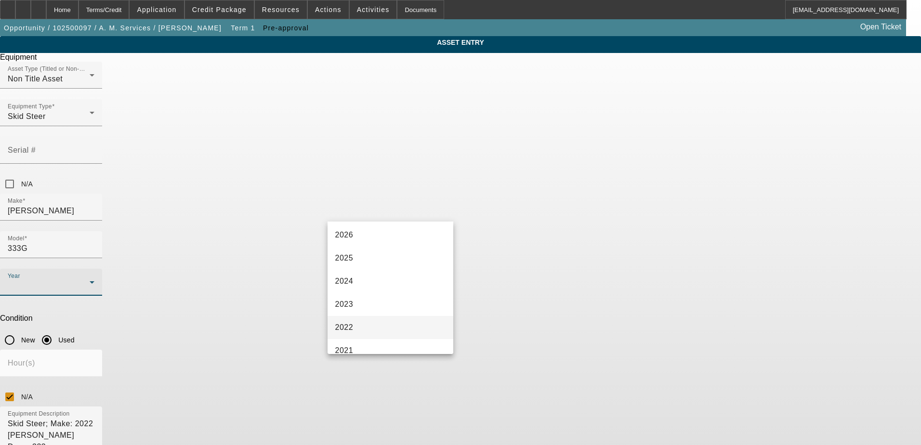
click at [363, 321] on mat-option "2022" at bounding box center [391, 327] width 126 height 23
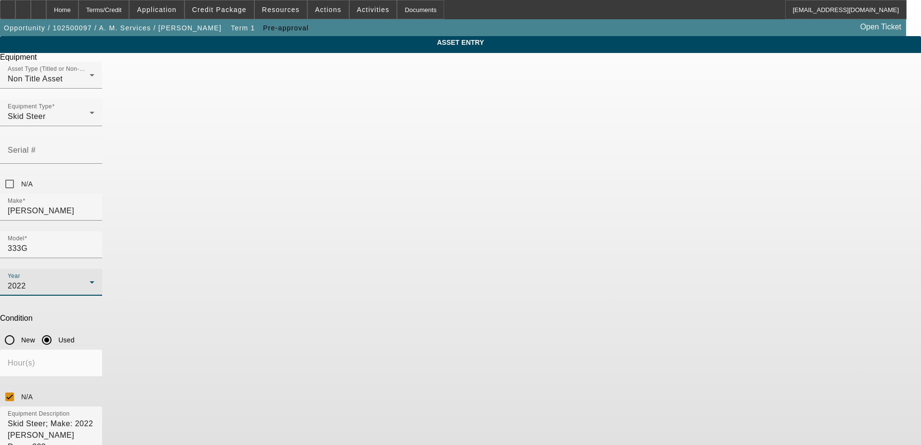
click at [548, 387] on div "N/A" at bounding box center [460, 396] width 921 height 19
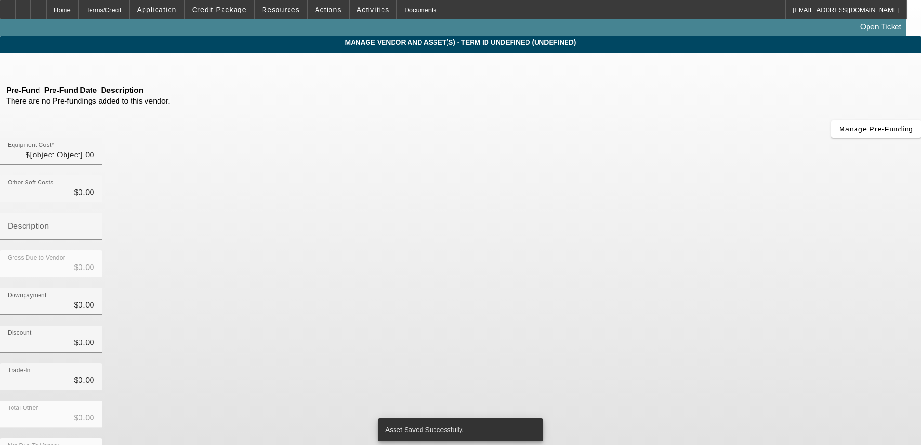
type input "$59,000.00"
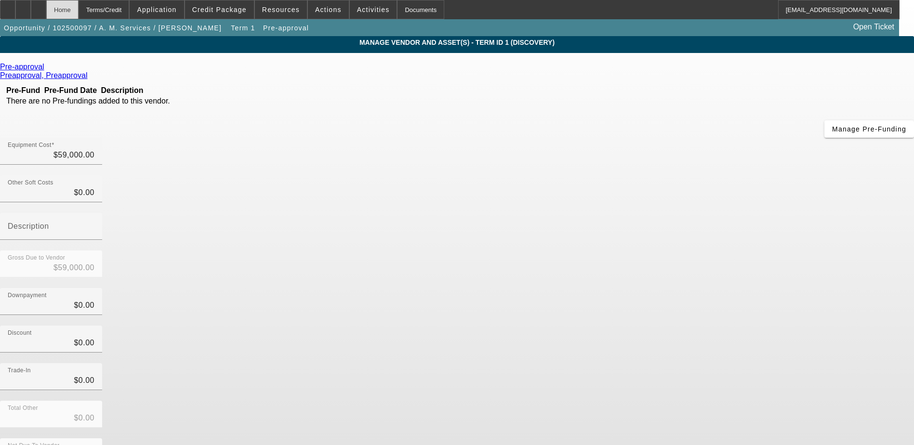
click at [79, 6] on div "Home" at bounding box center [62, 9] width 32 height 19
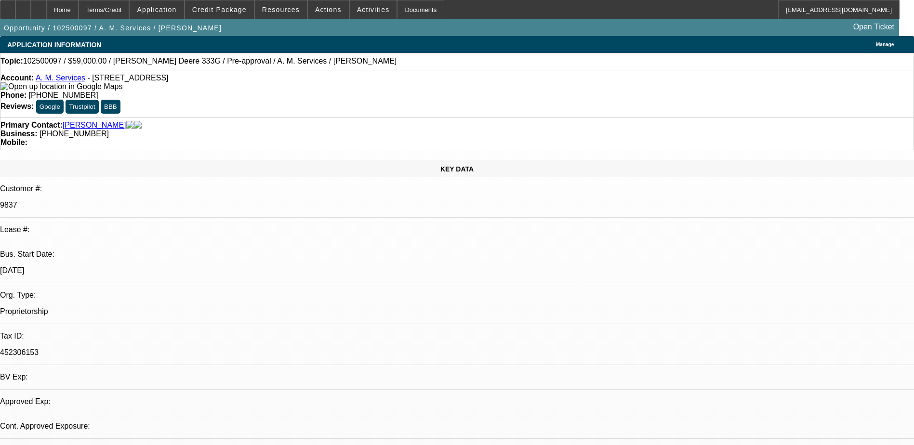
select select "0"
select select "2"
select select "0.1"
select select "4"
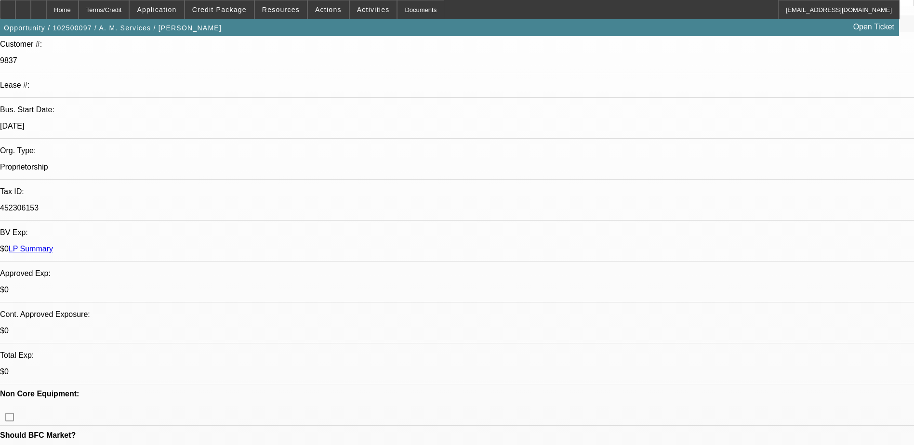
scroll to position [193, 0]
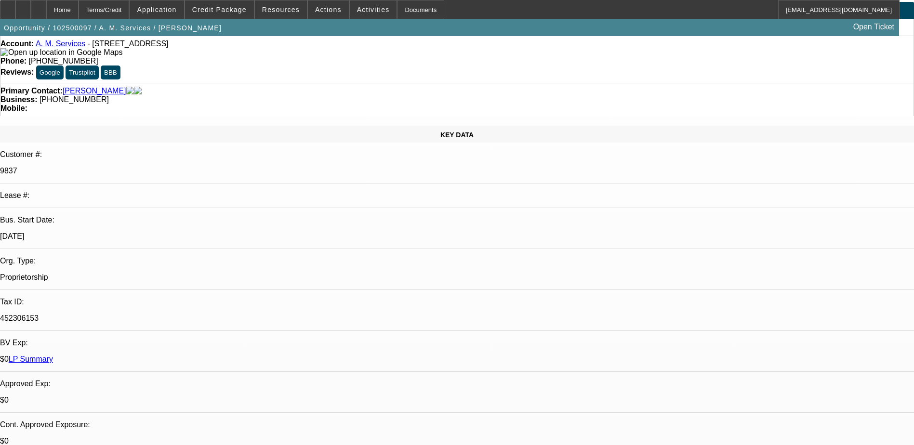
scroll to position [0, 0]
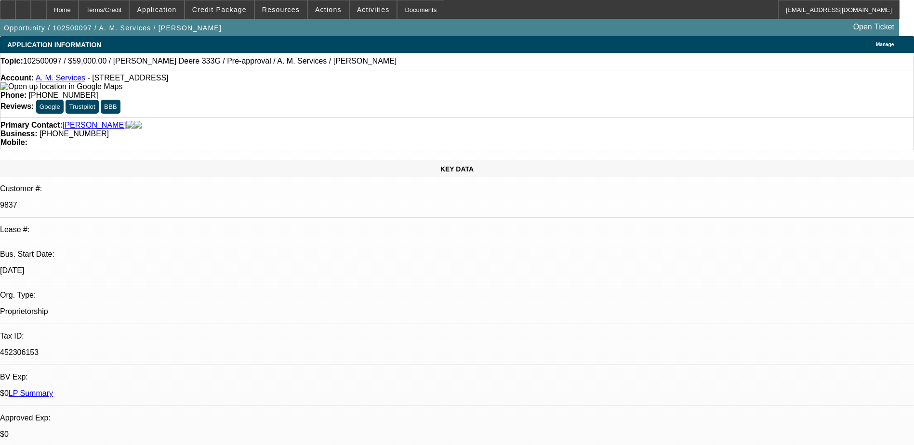
click at [66, 80] on link "A. M. Services" at bounding box center [61, 78] width 50 height 8
click at [356, 45] on div "APPLICATION INFORMATION Manage" at bounding box center [457, 44] width 914 height 17
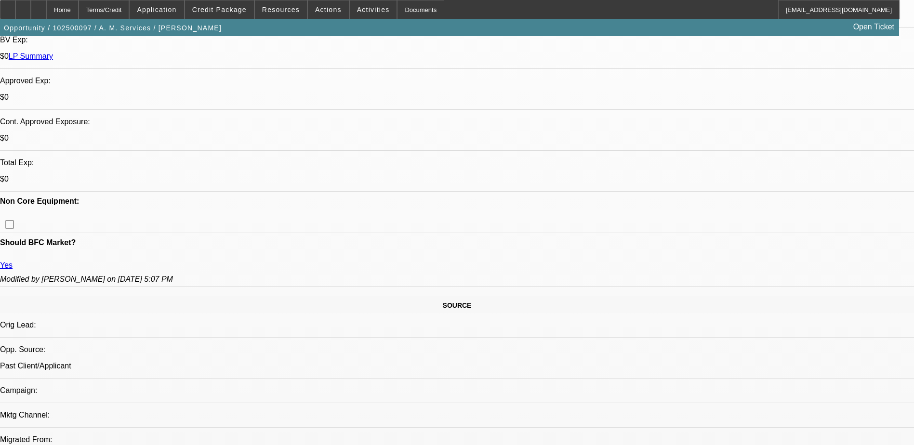
scroll to position [385, 0]
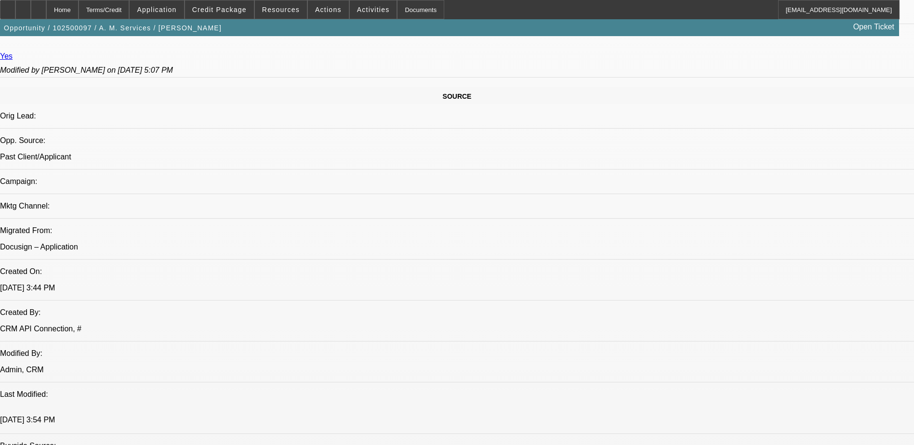
scroll to position [578, 0]
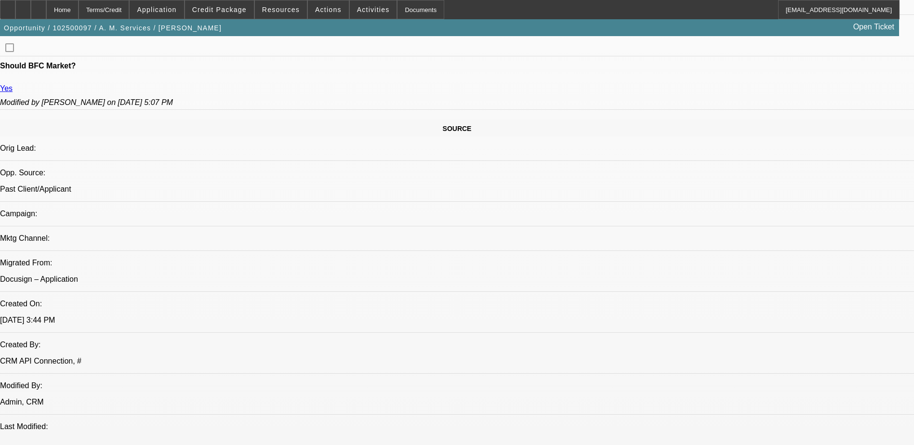
scroll to position [385, 0]
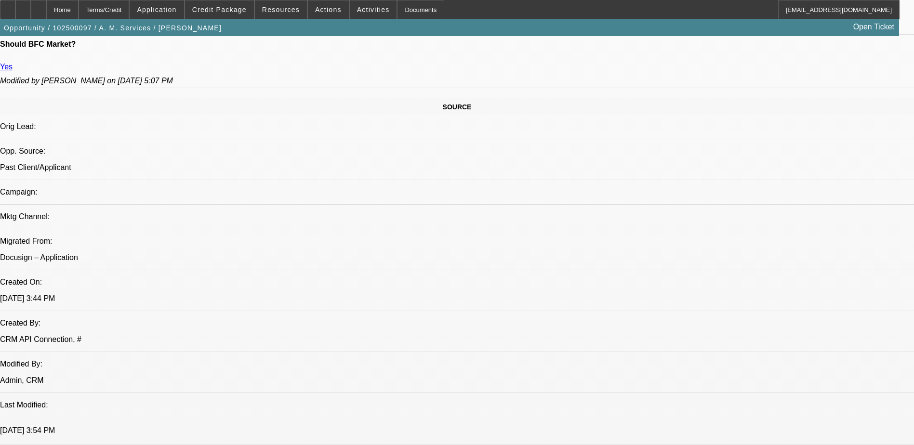
scroll to position [723, 0]
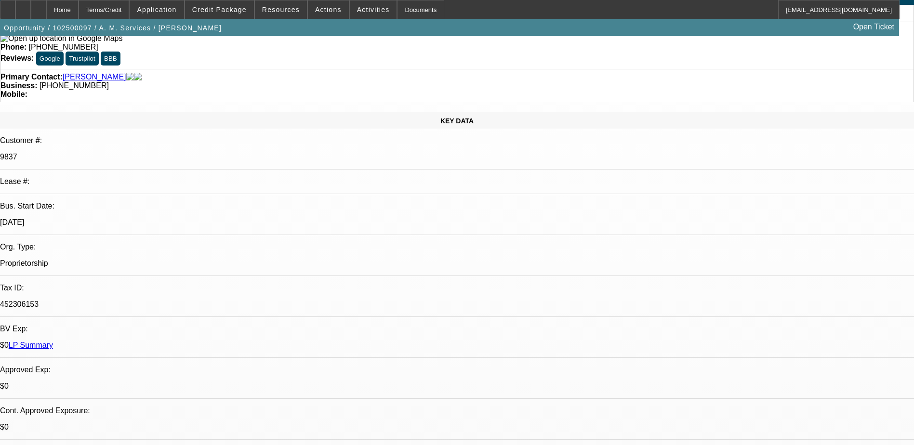
scroll to position [337, 0]
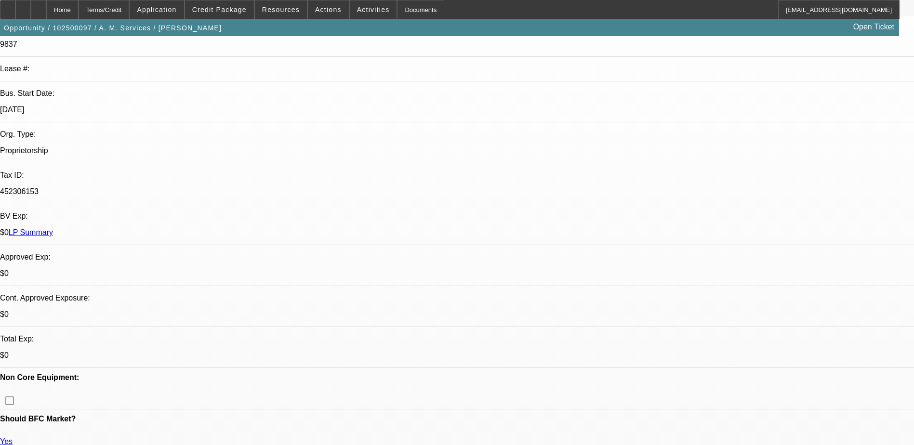
scroll to position [0, 0]
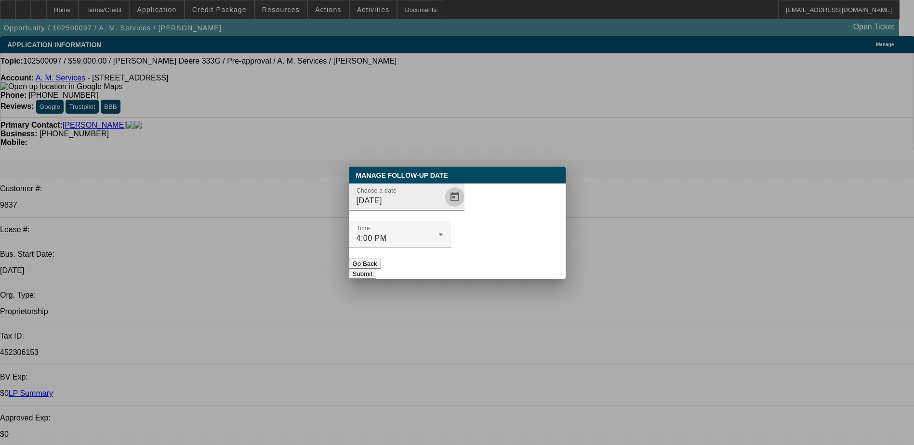
click at [443, 209] on span "Open calendar" at bounding box center [454, 196] width 23 height 23
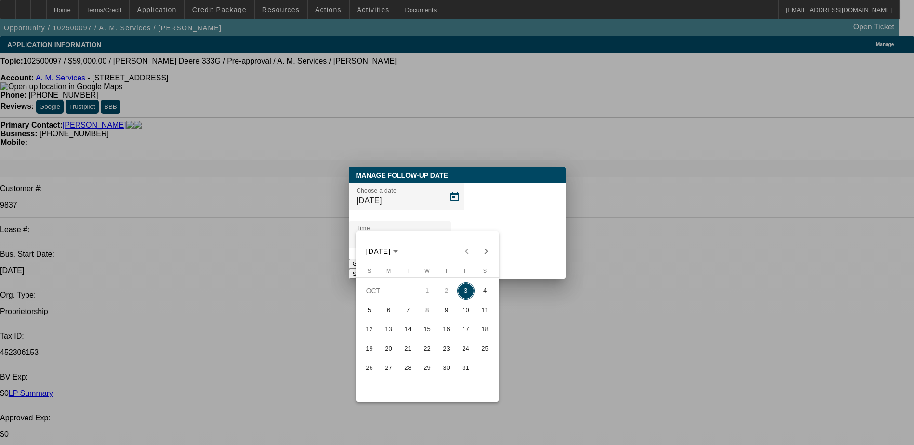
click at [385, 313] on span "6" at bounding box center [388, 310] width 17 height 17
type input "10/6/2025"
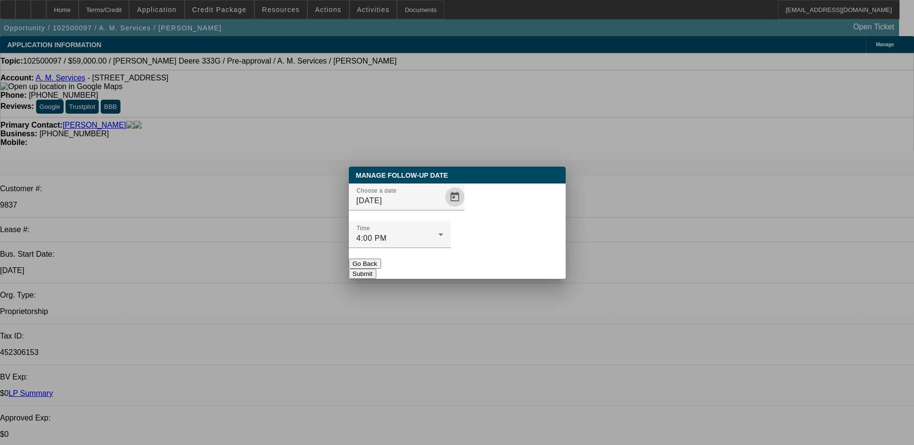
click at [376, 269] on button "Submit" at bounding box center [362, 274] width 27 height 10
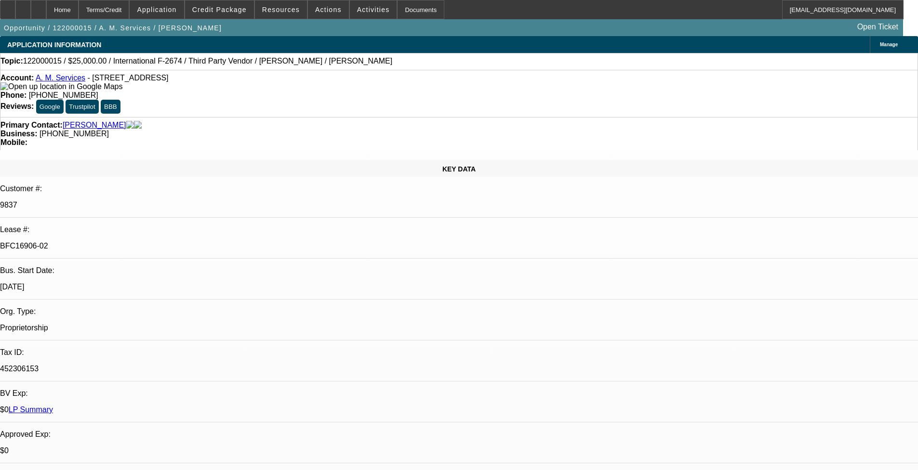
select select "0"
select select "0.1"
select select "0"
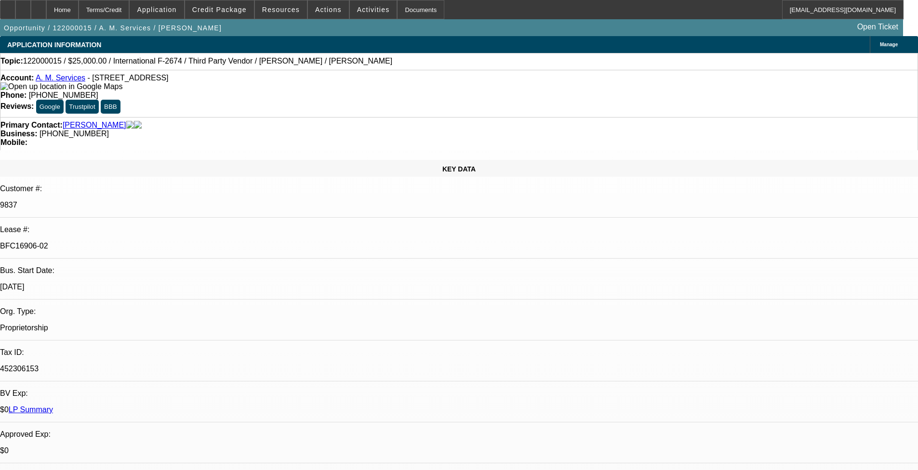
select select "0.1"
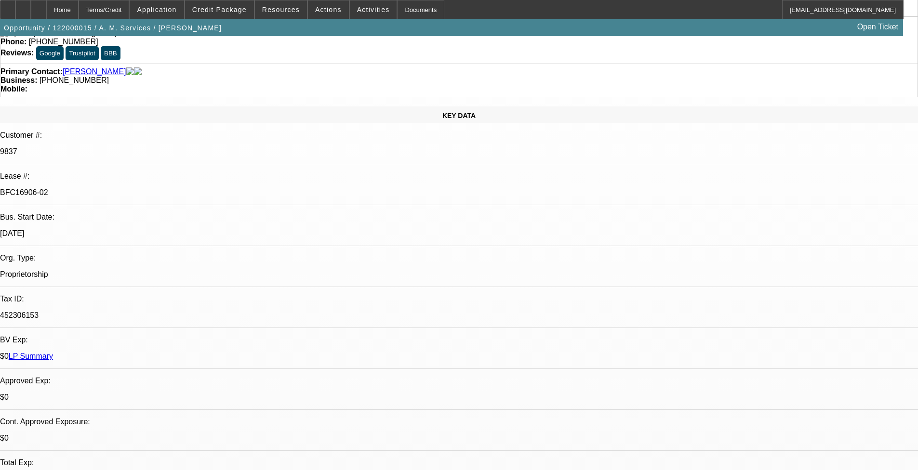
select select "1"
select select "4"
select select "1"
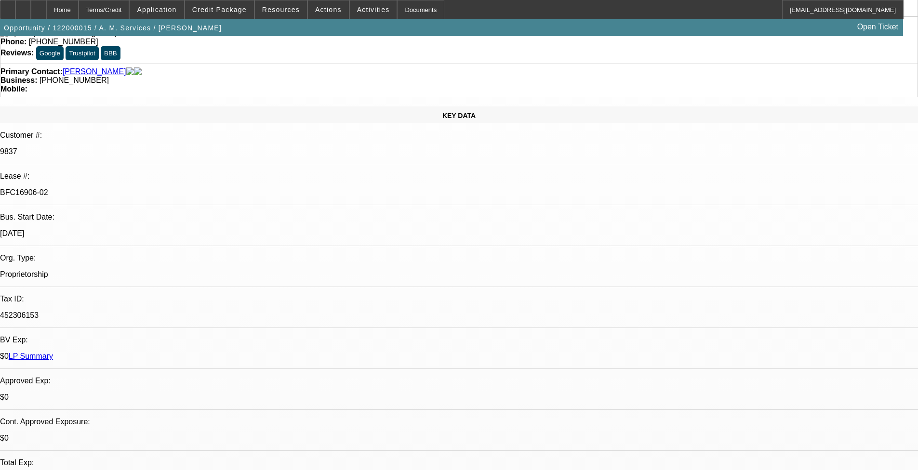
select select "4"
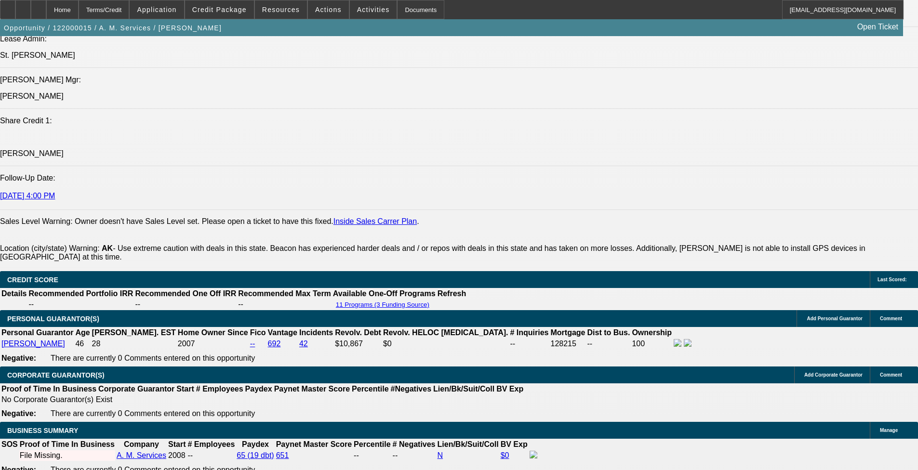
scroll to position [1260, 0]
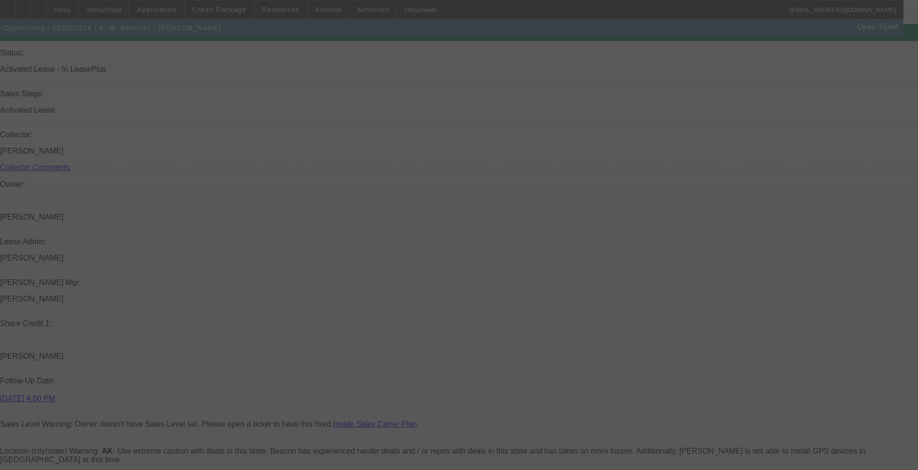
scroll to position [1237, 0]
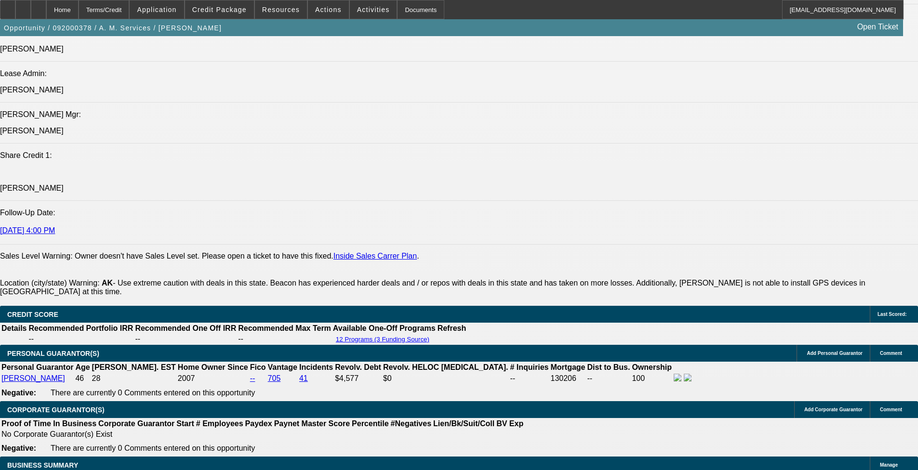
select select "0"
select select "0.1"
select select "0"
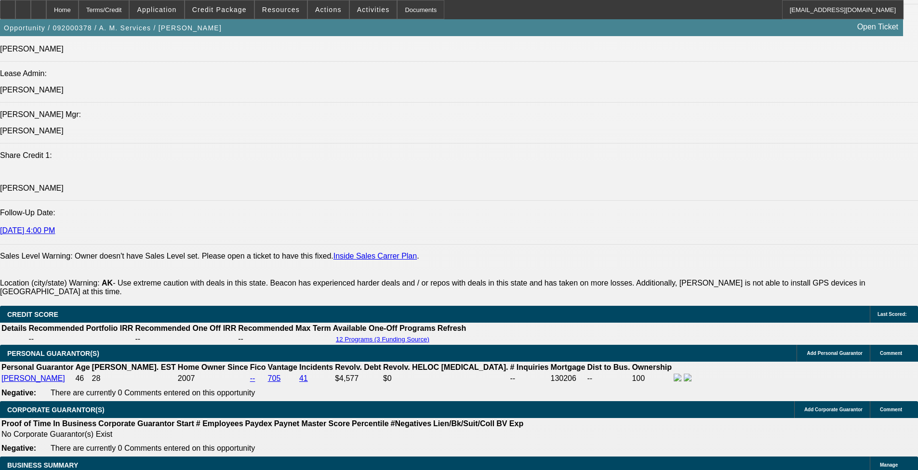
select select "0.1"
select select "0"
select select "0.1"
select select "0"
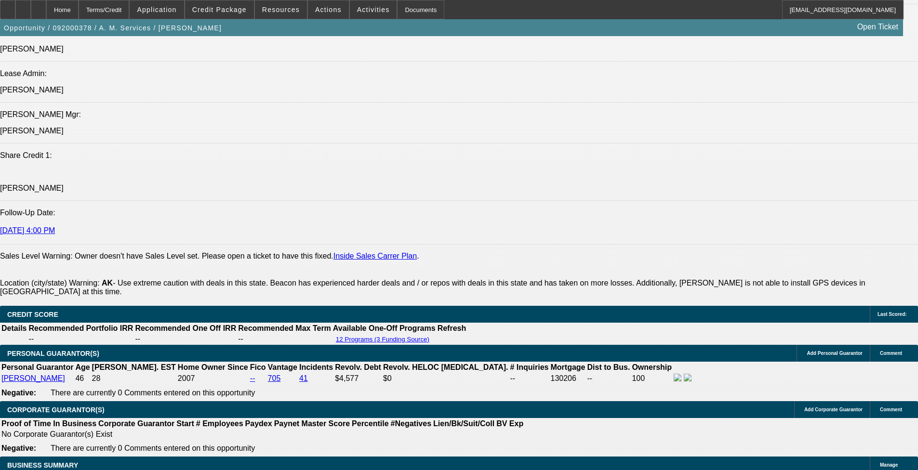
select select "0"
select select "0.1"
select select "1"
select select "4"
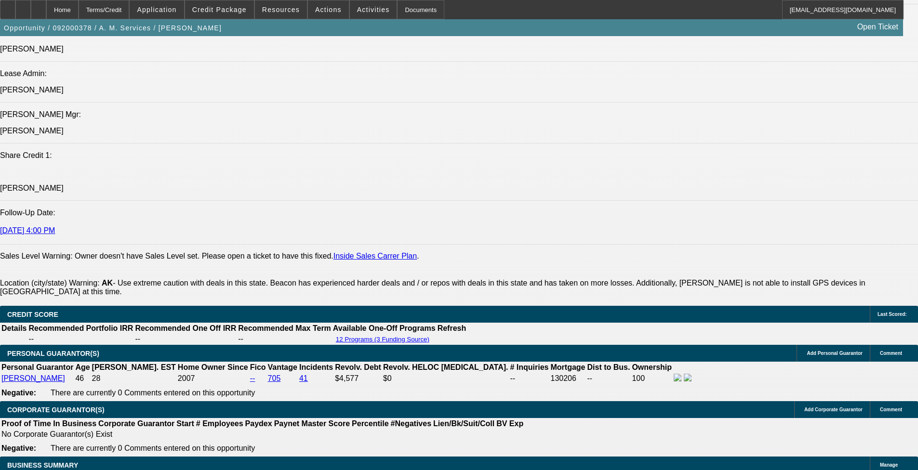
select select "1"
select select "4"
select select "1"
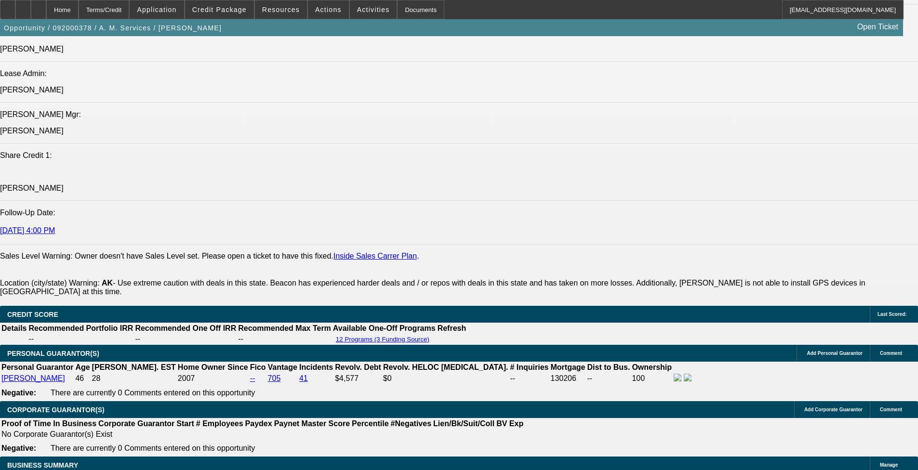
select select "4"
select select "1"
select select "4"
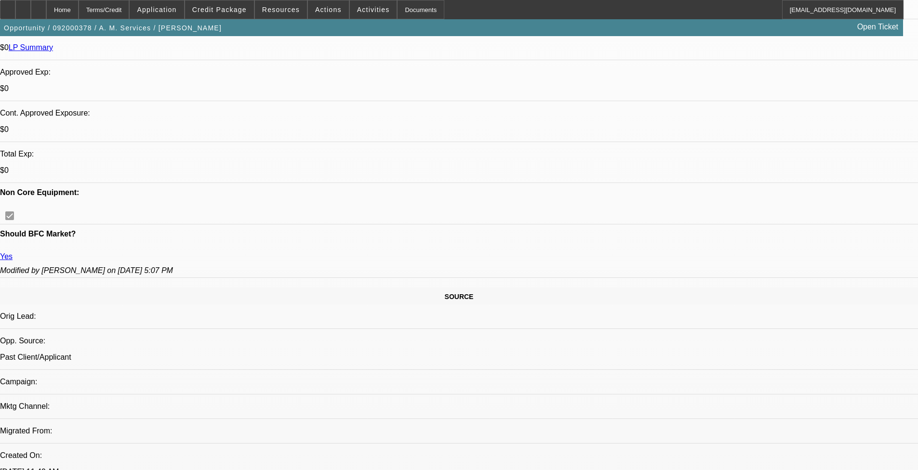
scroll to position [1385, 0]
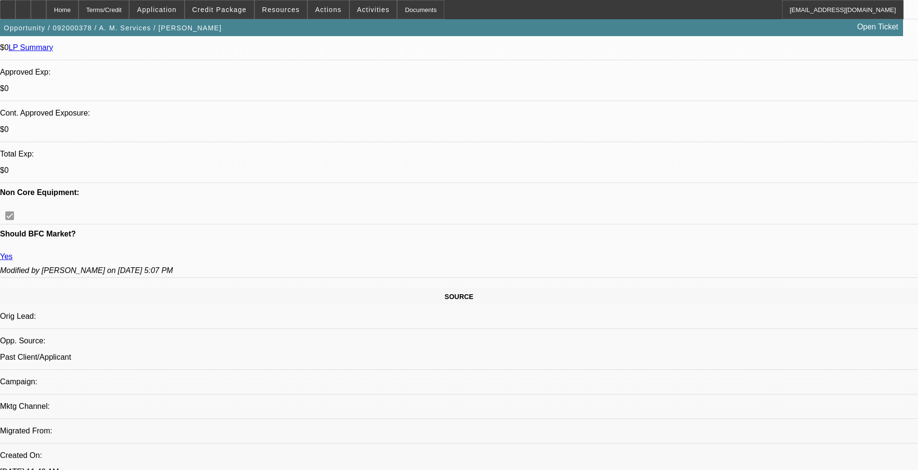
scroll to position [1048, 0]
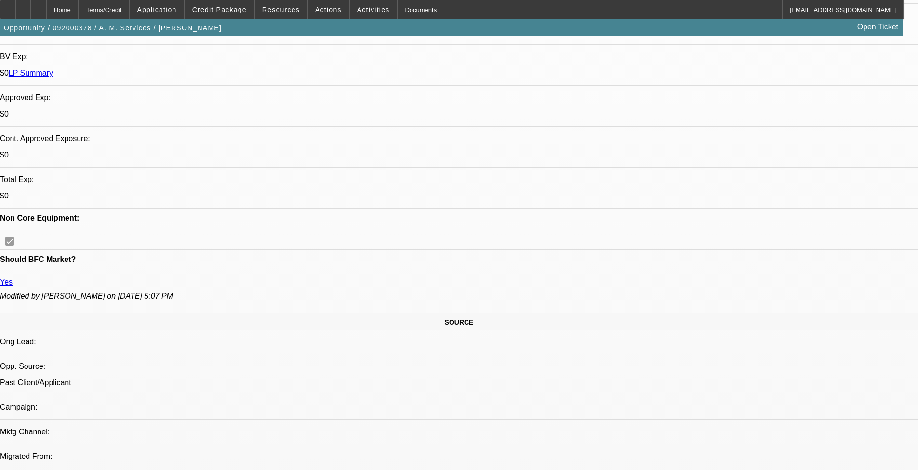
scroll to position [218, 0]
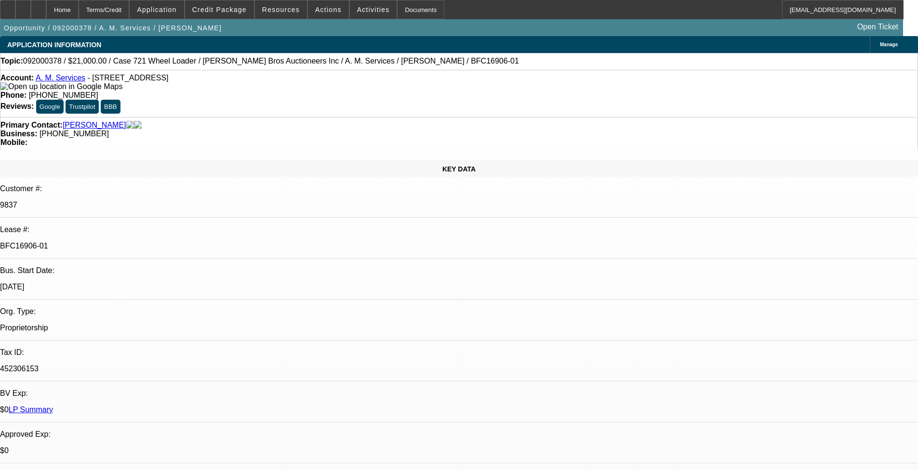
select select "0"
select select "0.1"
select select "0"
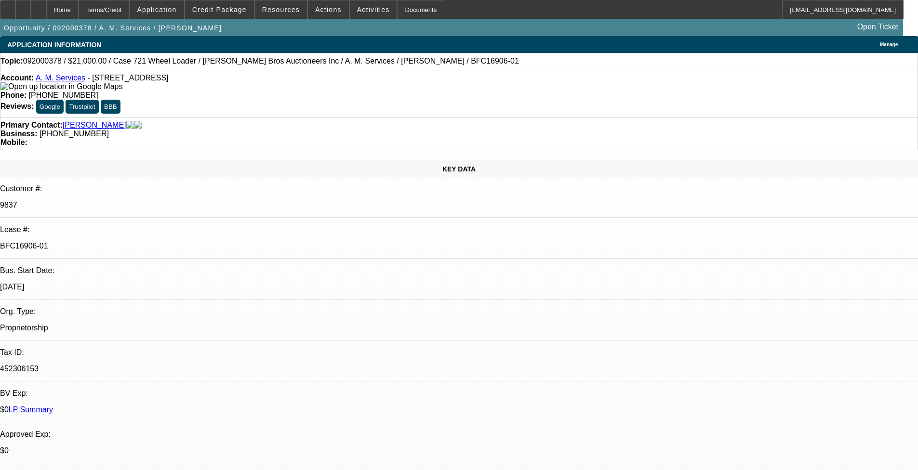
select select "0.1"
select select "0"
select select "0.1"
select select "0"
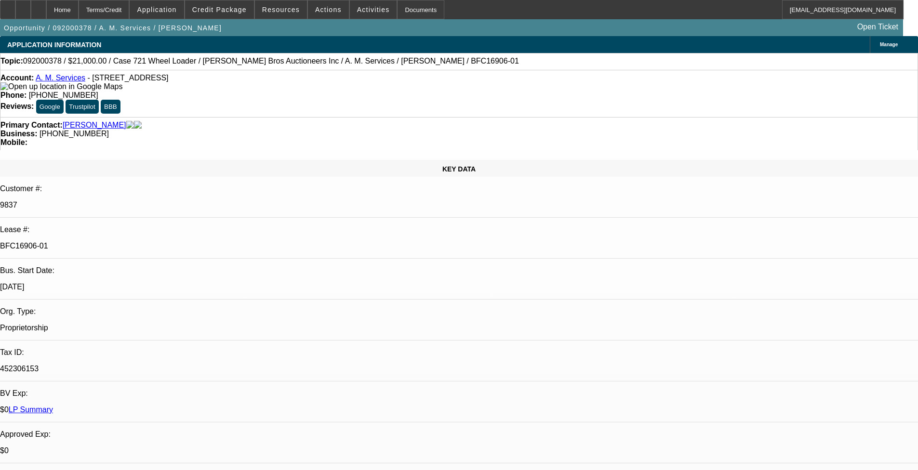
select select "0"
select select "0.1"
select select "1"
select select "4"
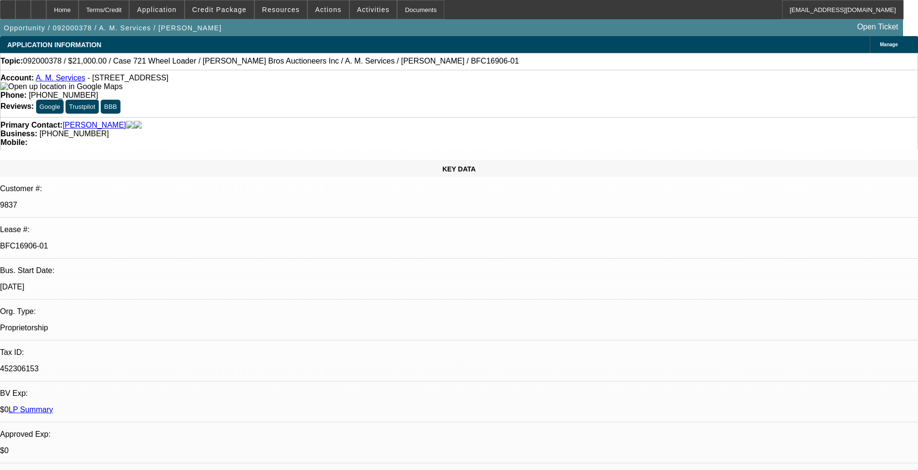
select select "1"
select select "4"
select select "1"
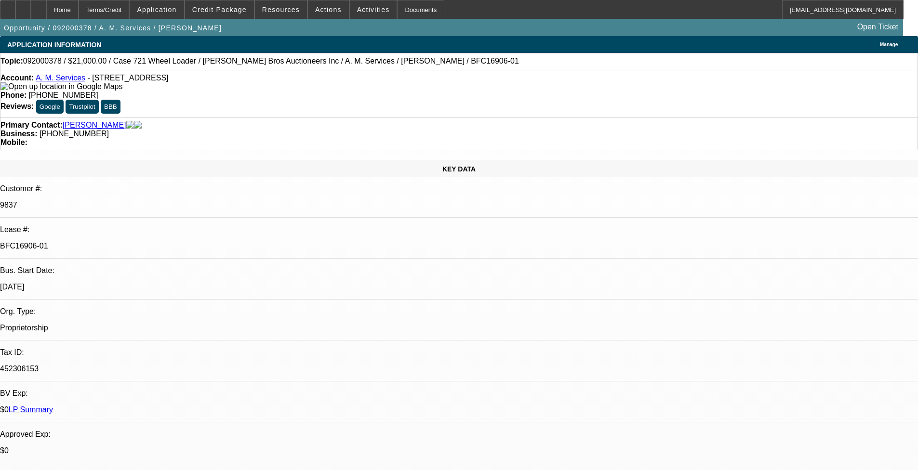
select select "4"
select select "1"
select select "4"
click at [231, 11] on span "Credit Package" at bounding box center [219, 10] width 54 height 8
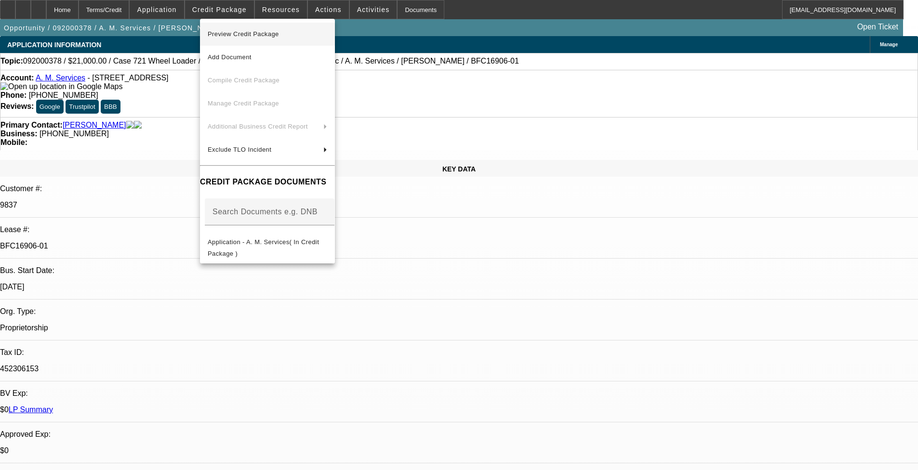
click at [243, 35] on span "Preview Credit Package" at bounding box center [243, 33] width 71 height 7
